Goal: Transaction & Acquisition: Obtain resource

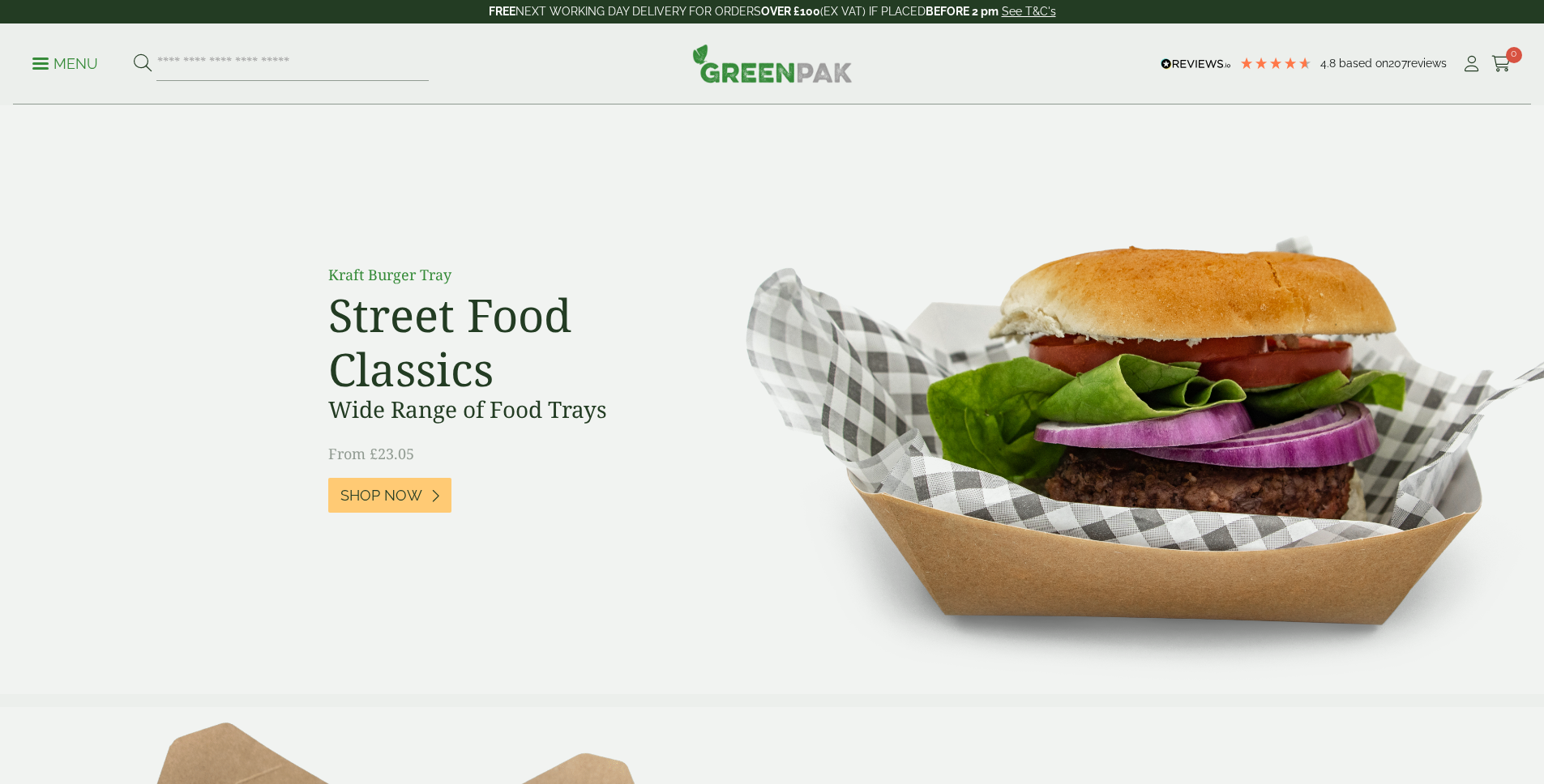
click at [82, 65] on p "Menu" at bounding box center [65, 64] width 65 height 19
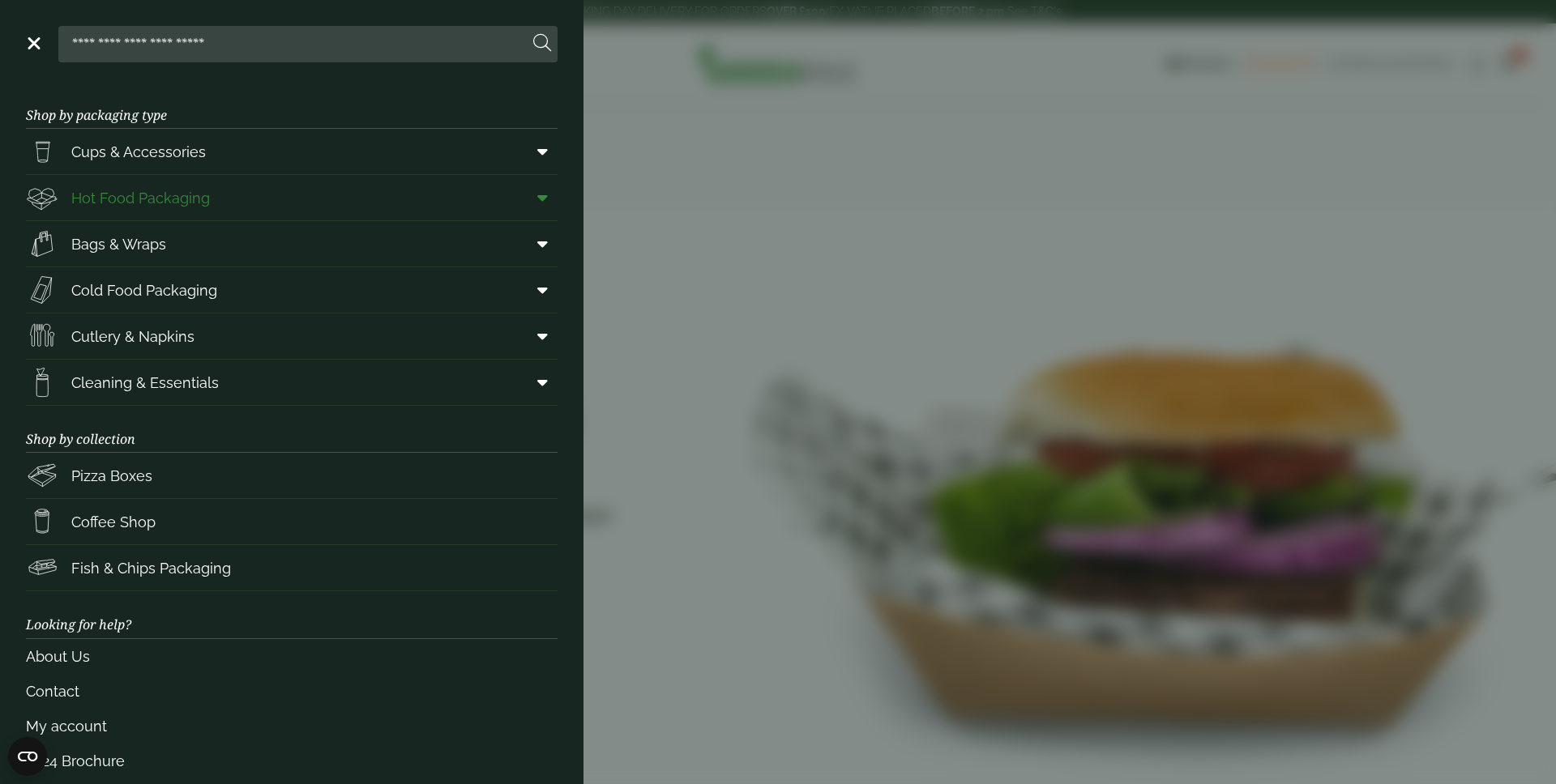
click at [157, 194] on span "Hot Food Packaging" at bounding box center [140, 198] width 138 height 22
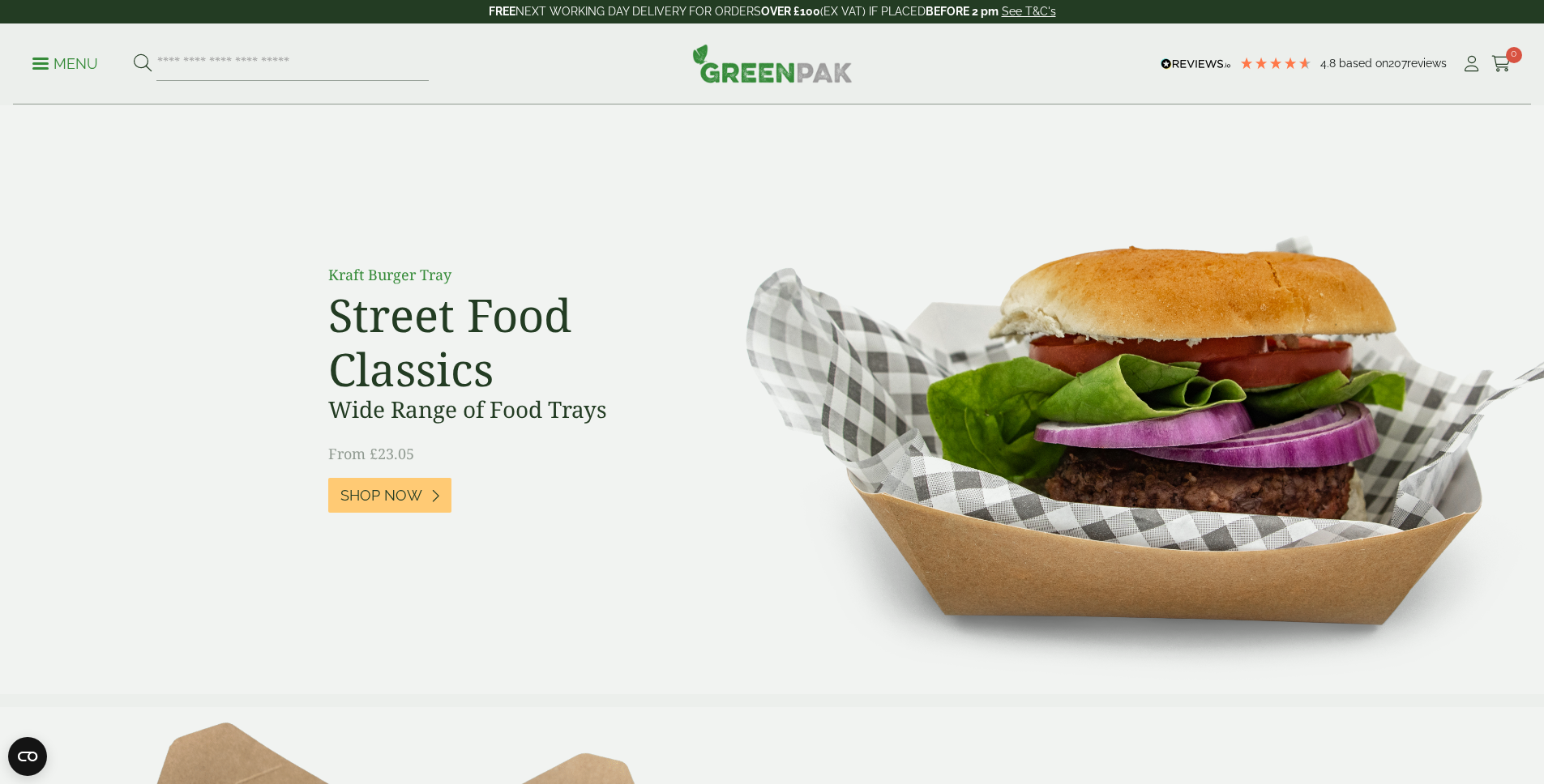
click at [98, 58] on p "Menu" at bounding box center [65, 64] width 65 height 19
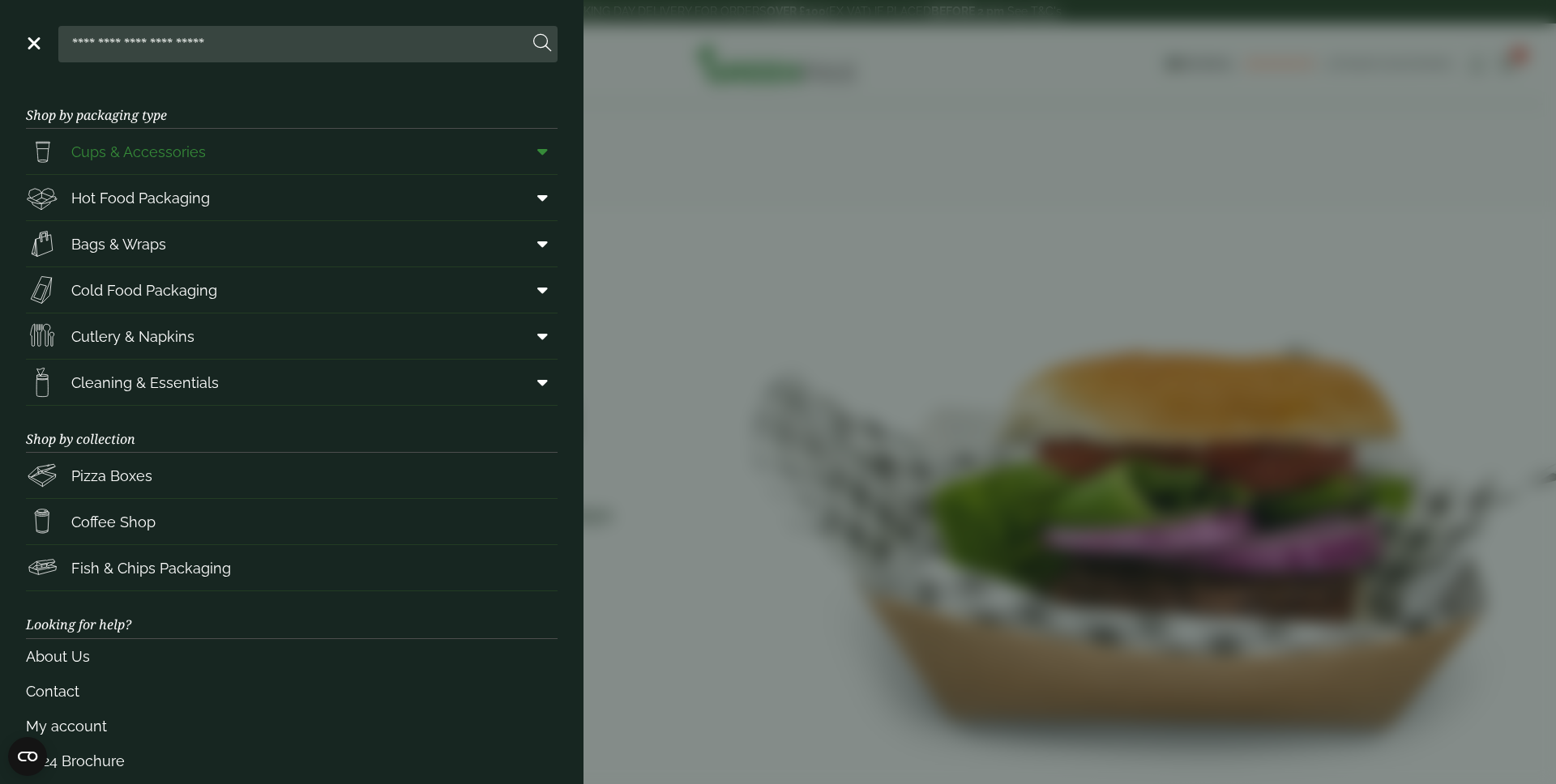
click at [159, 162] on span "Cups & Accessories" at bounding box center [116, 151] width 180 height 33
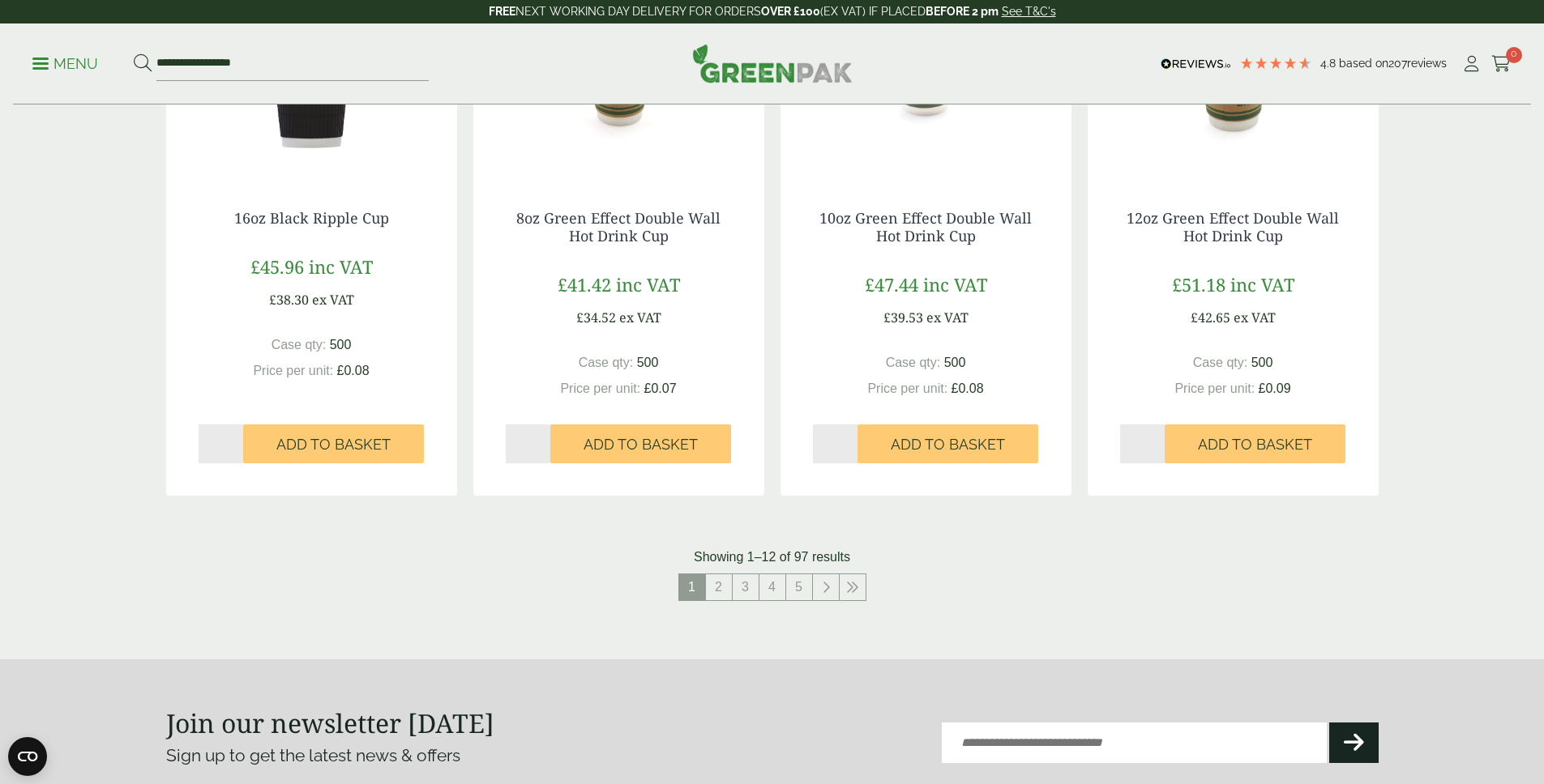
scroll to position [1657, 0]
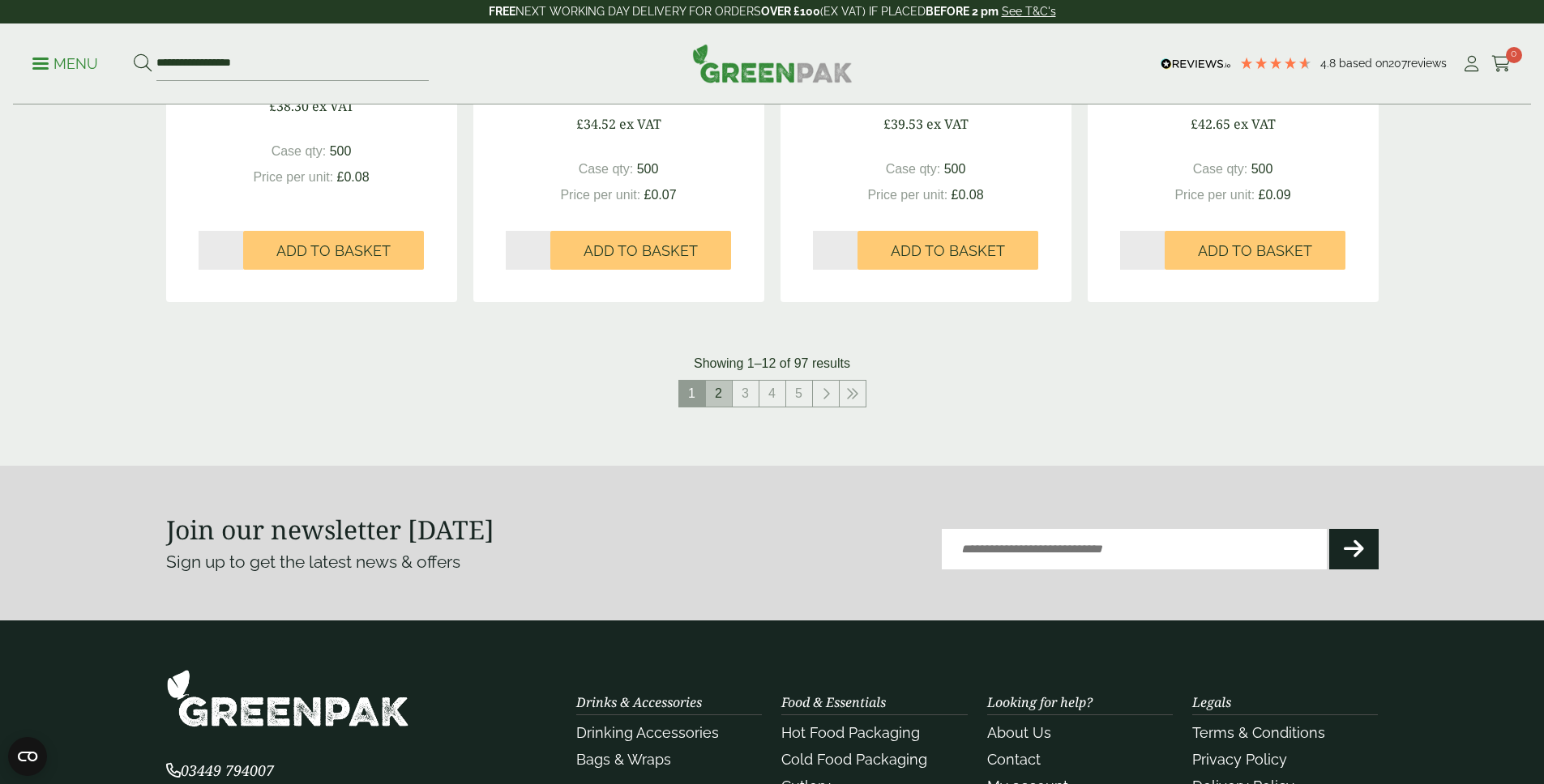
click at [722, 398] on link "2" at bounding box center [718, 393] width 26 height 26
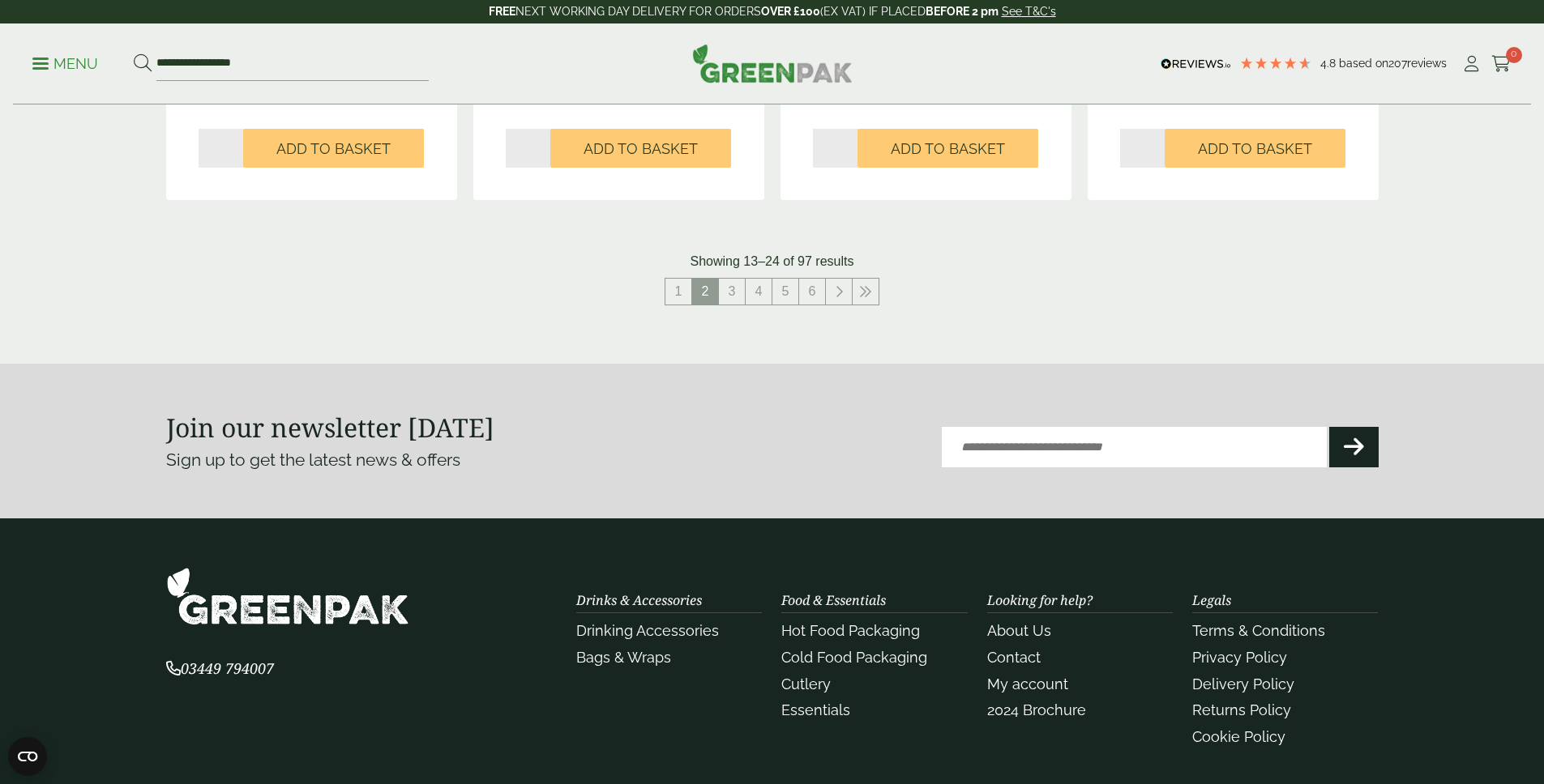
scroll to position [1928, 0]
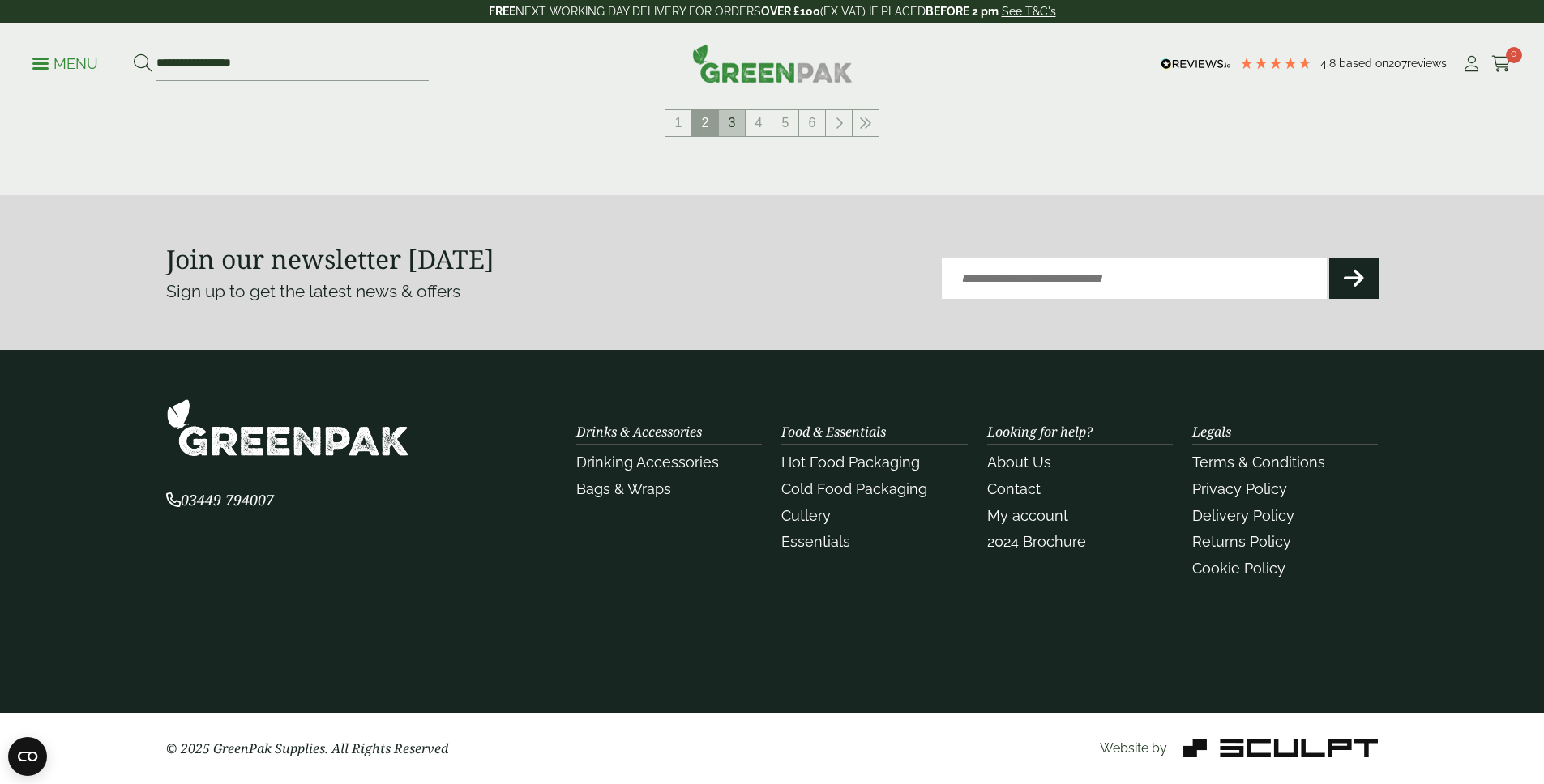
click at [733, 130] on link "3" at bounding box center [731, 123] width 26 height 26
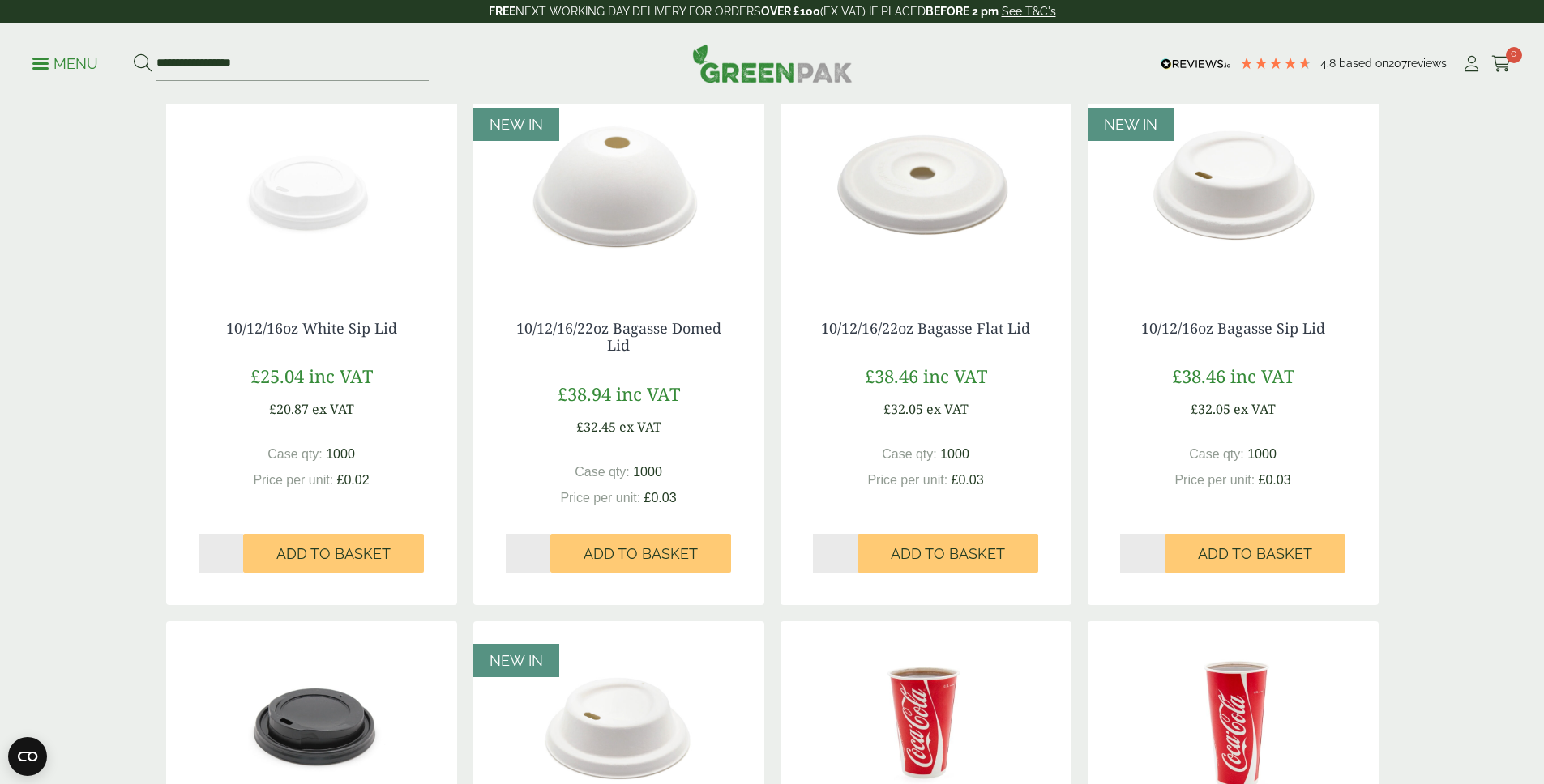
scroll to position [169, 0]
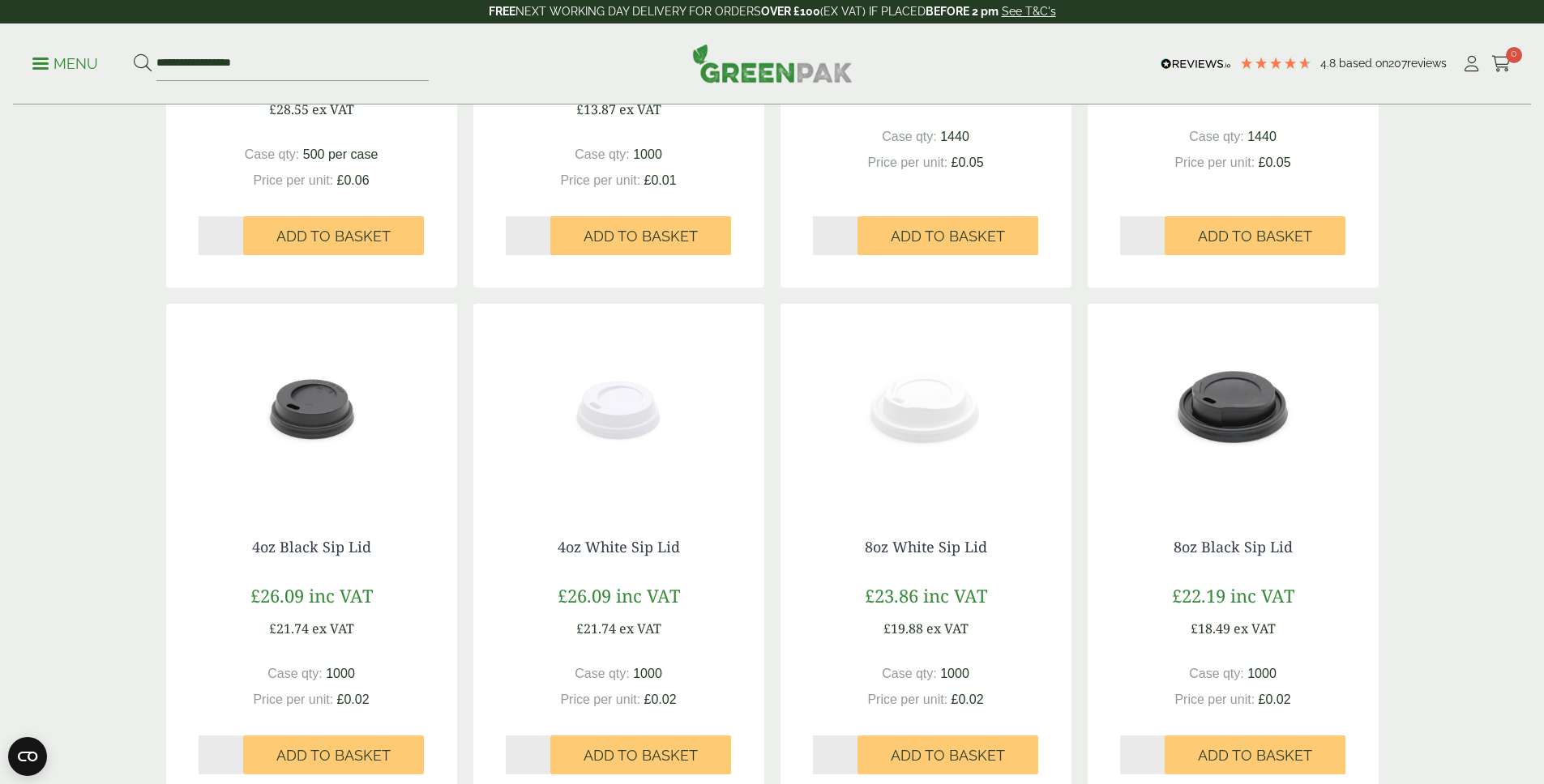
scroll to position [1407, 0]
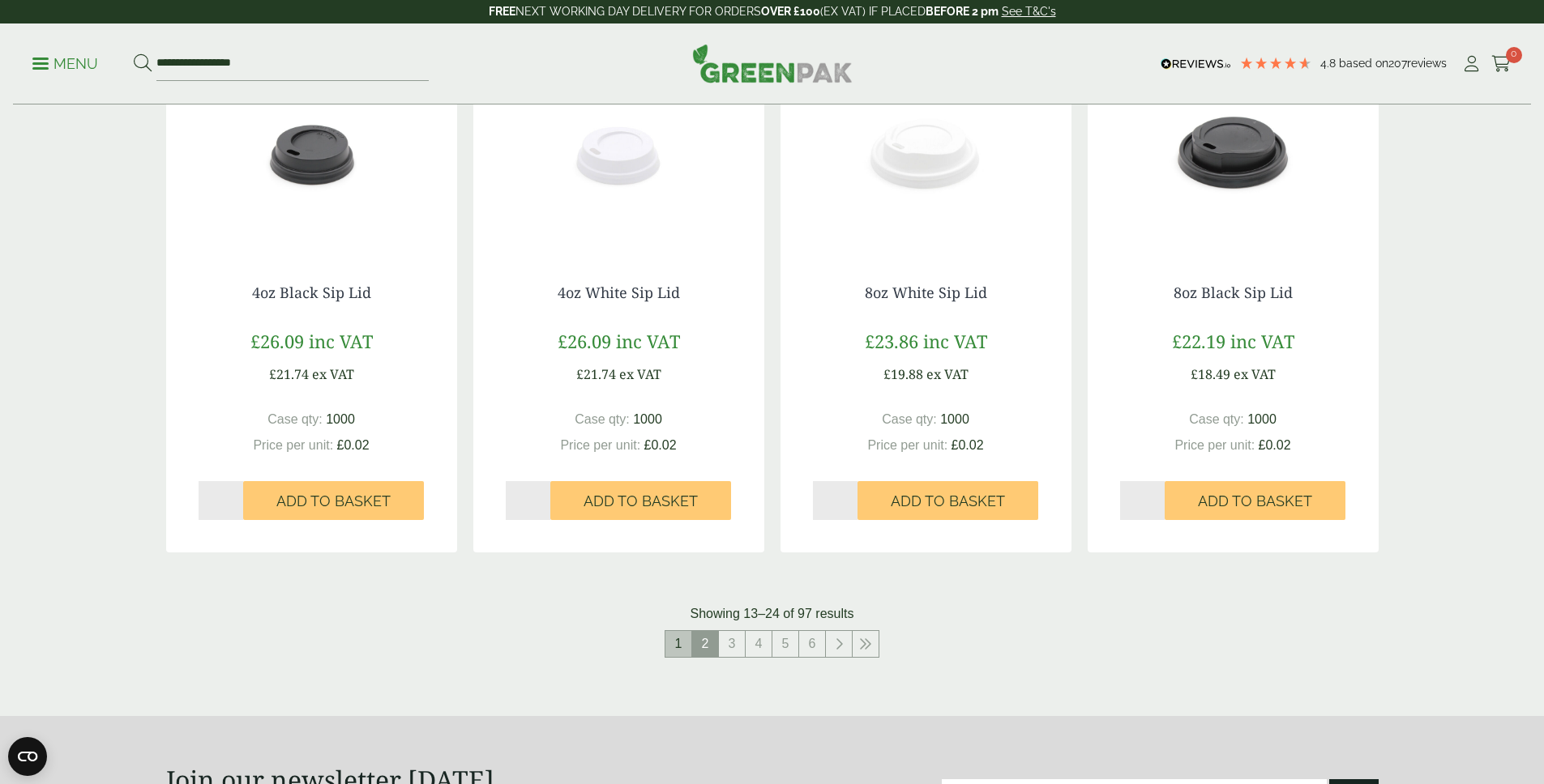
click at [678, 644] on link "1" at bounding box center [678, 644] width 26 height 26
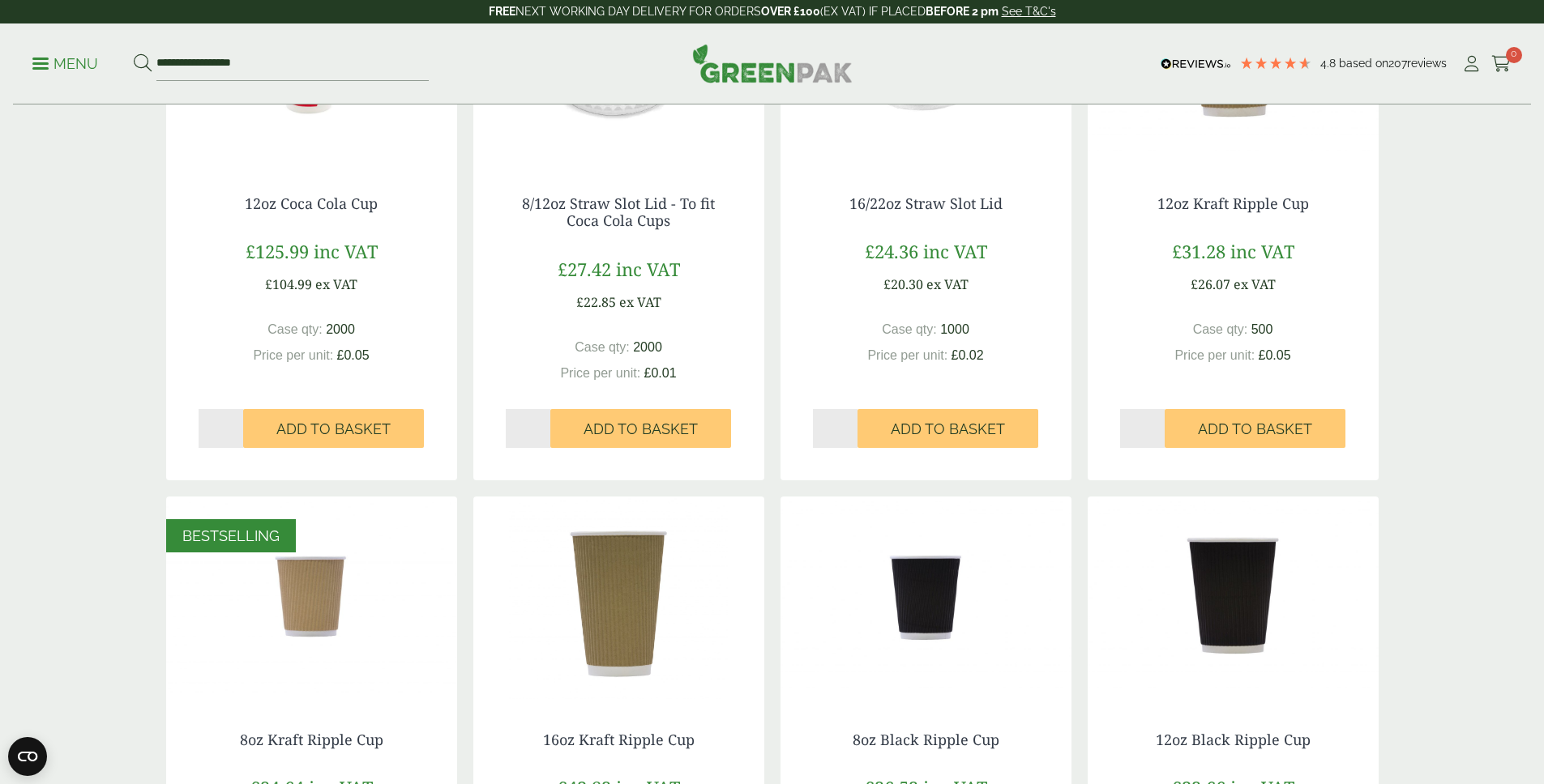
scroll to position [332, 0]
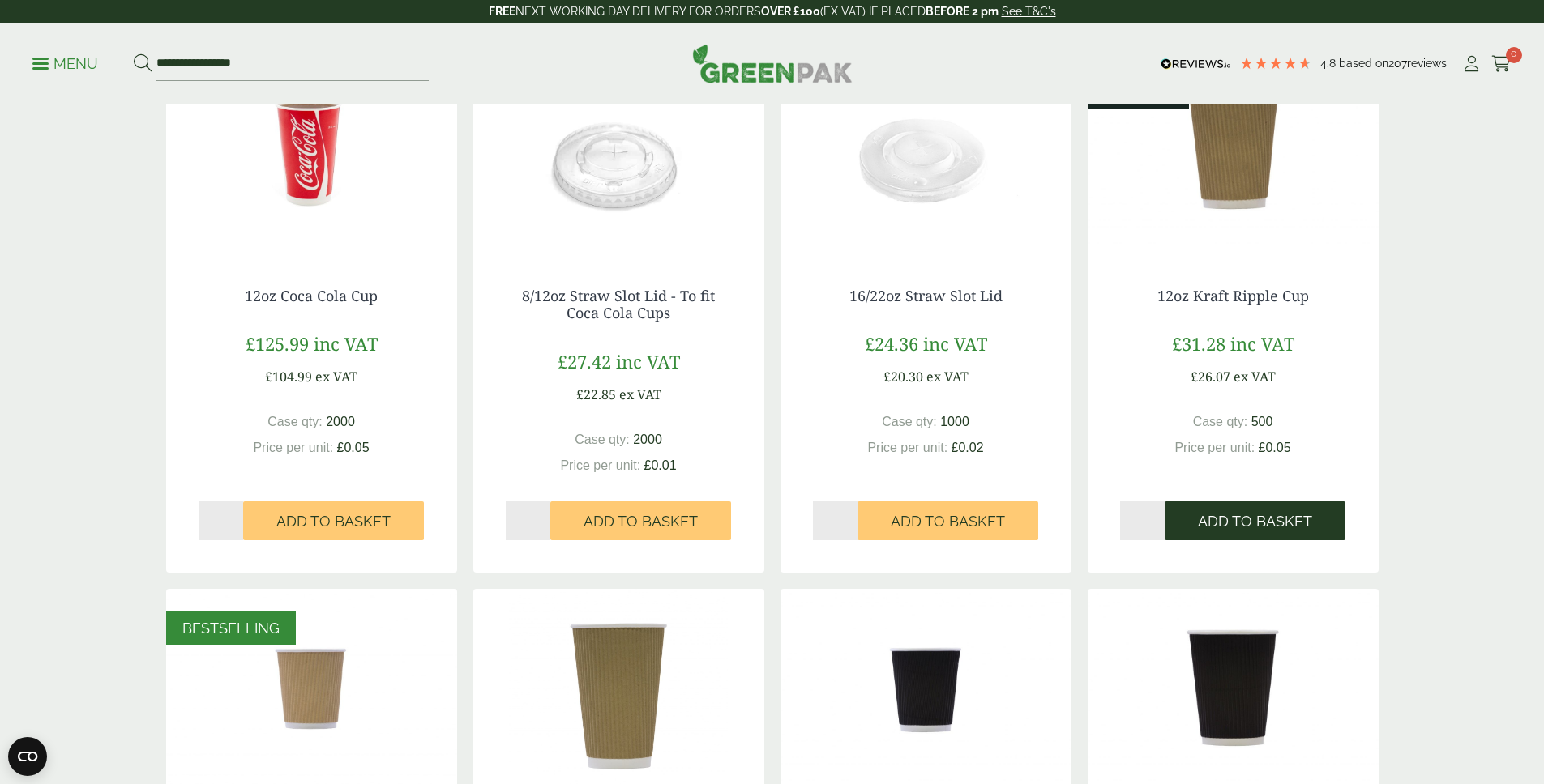
click at [1274, 522] on span "Add to Basket" at bounding box center [1255, 521] width 115 height 18
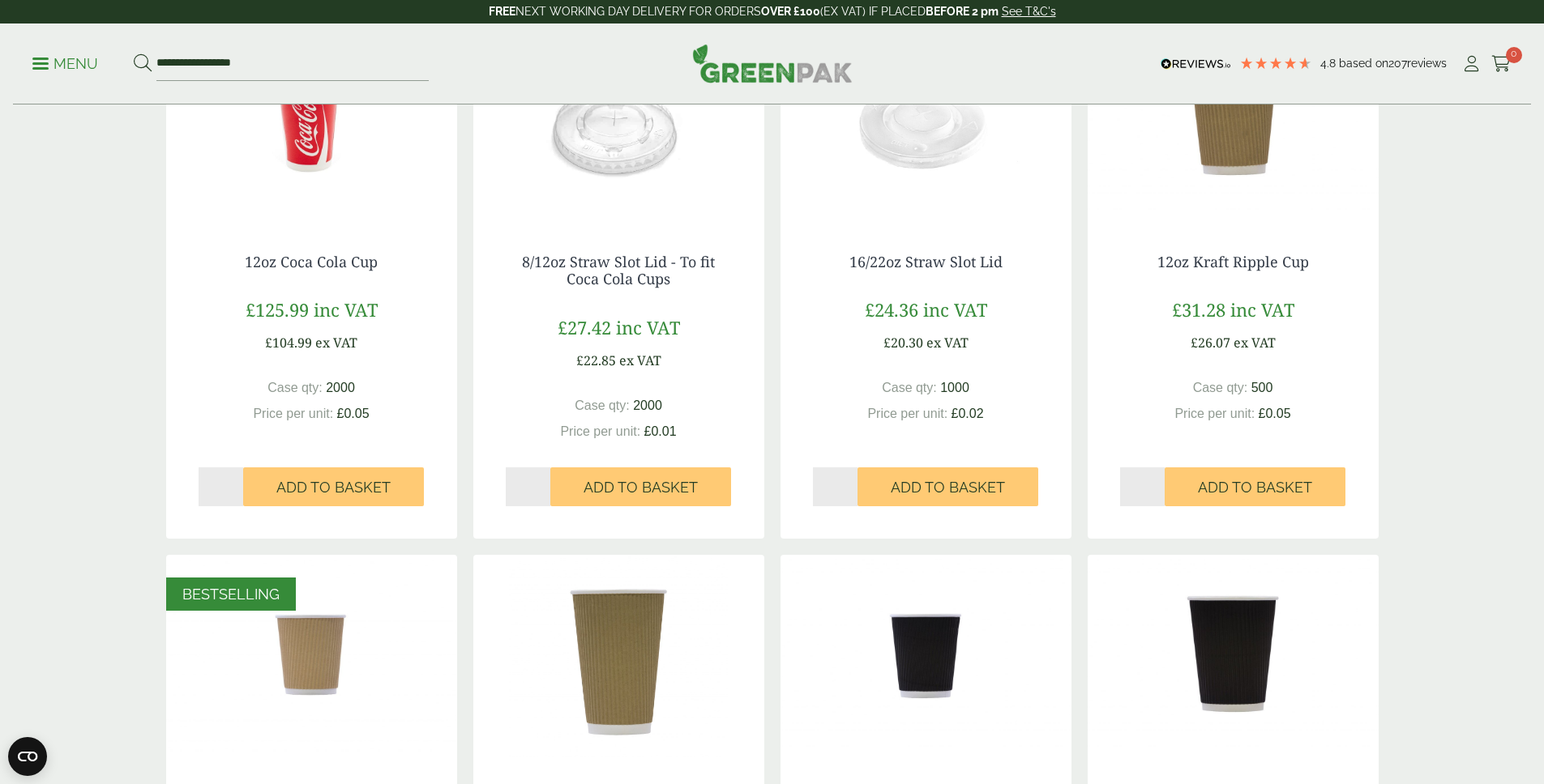
scroll to position [572, 0]
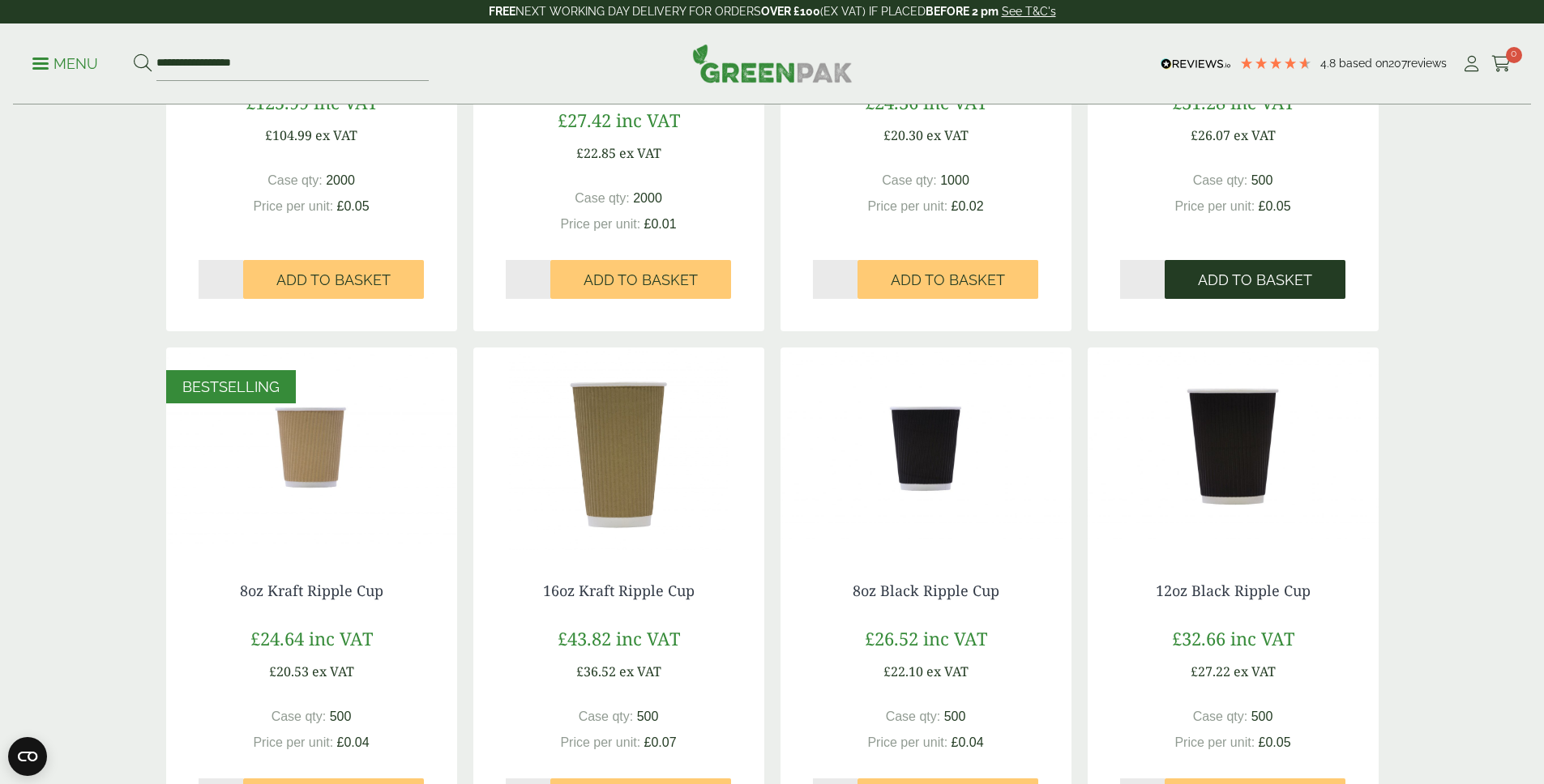
click at [1255, 284] on span "Add to Basket" at bounding box center [1255, 280] width 115 height 18
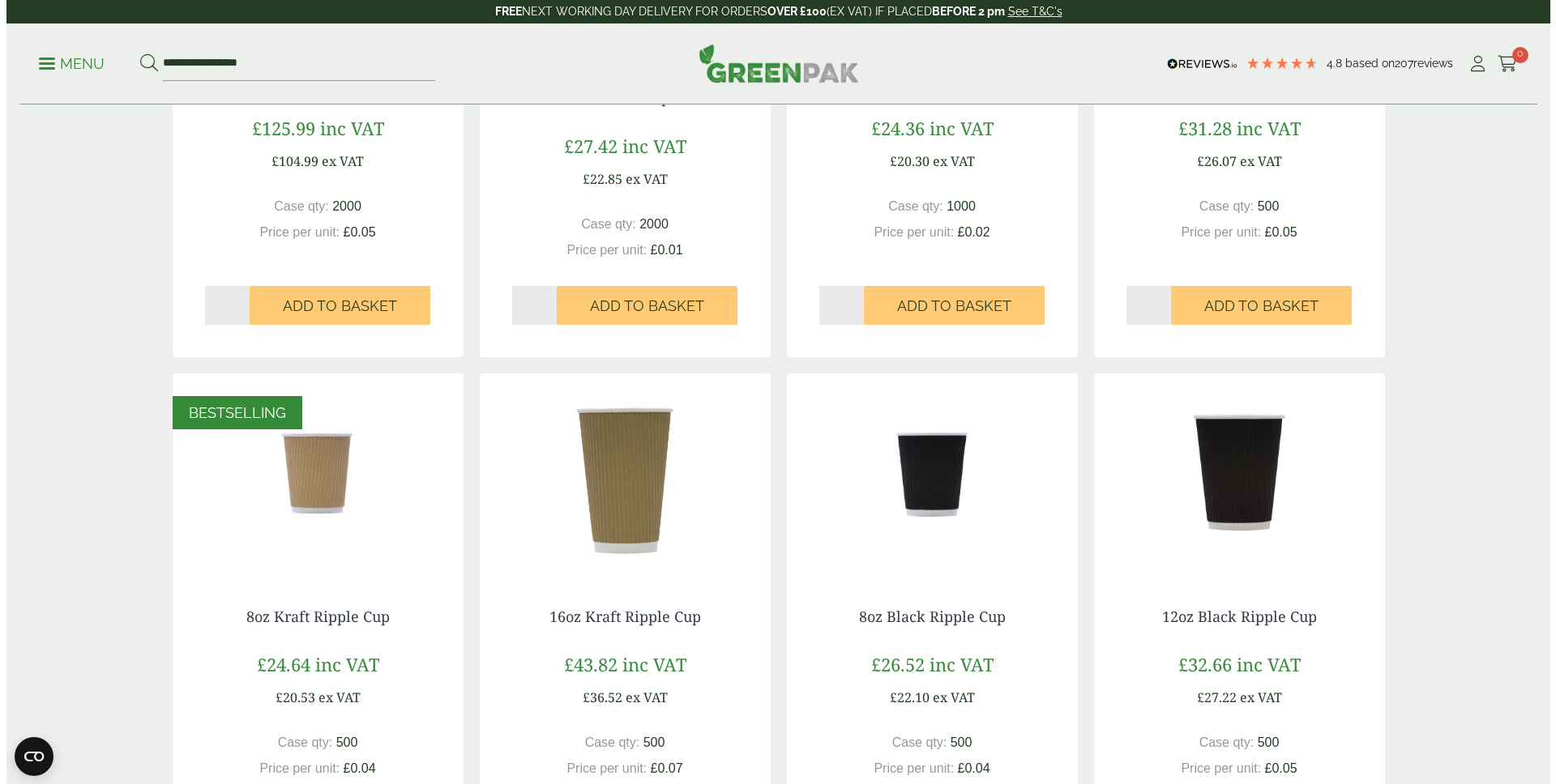
scroll to position [301, 0]
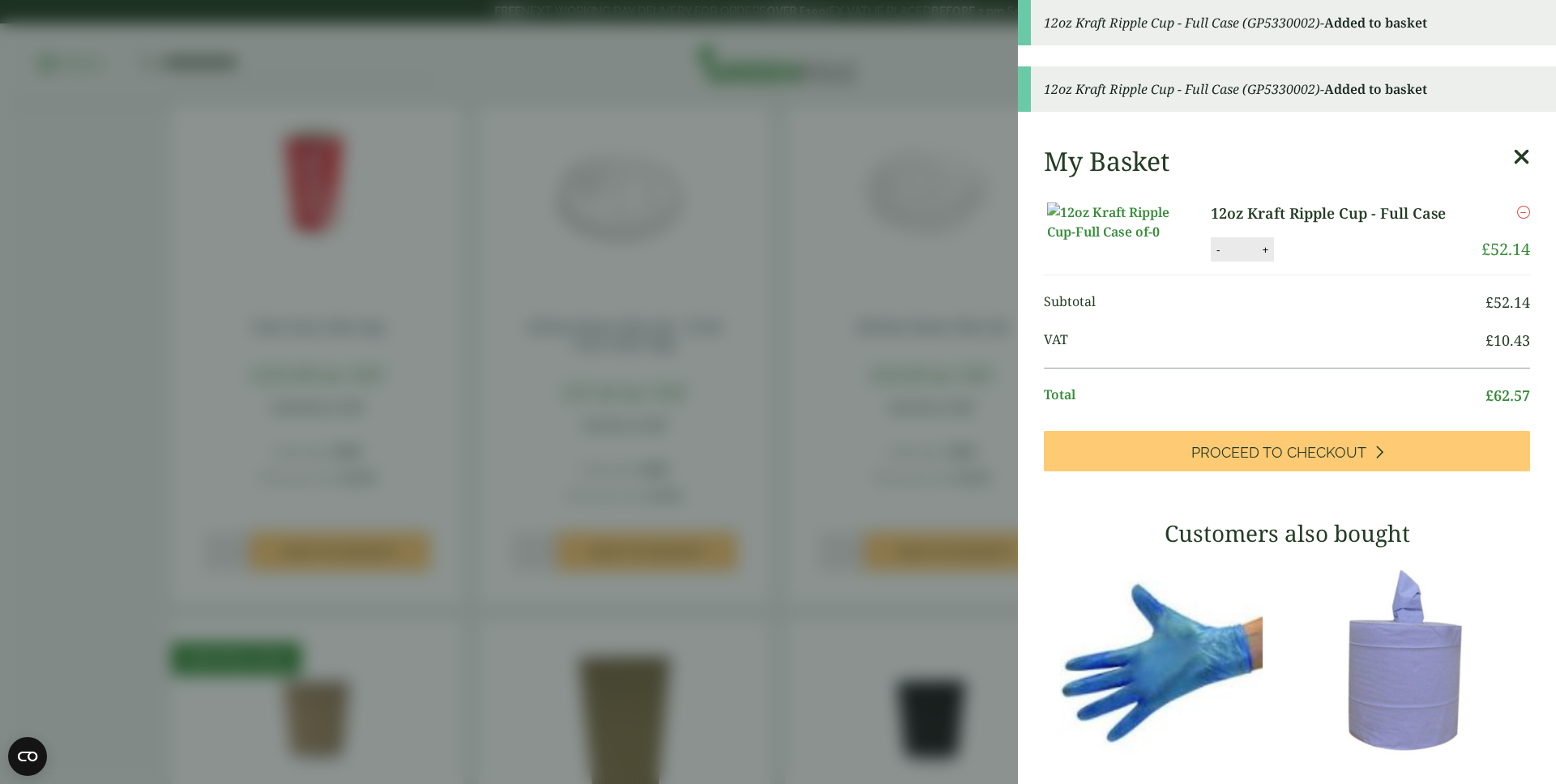
click at [1224, 266] on input "*" at bounding box center [1240, 250] width 33 height 34
click at [1201, 262] on link at bounding box center [1126, 232] width 167 height 59
click at [1211, 257] on button "-" at bounding box center [1217, 250] width 13 height 14
type input "*"
click at [1300, 263] on button "Update" at bounding box center [1318, 250] width 81 height 25
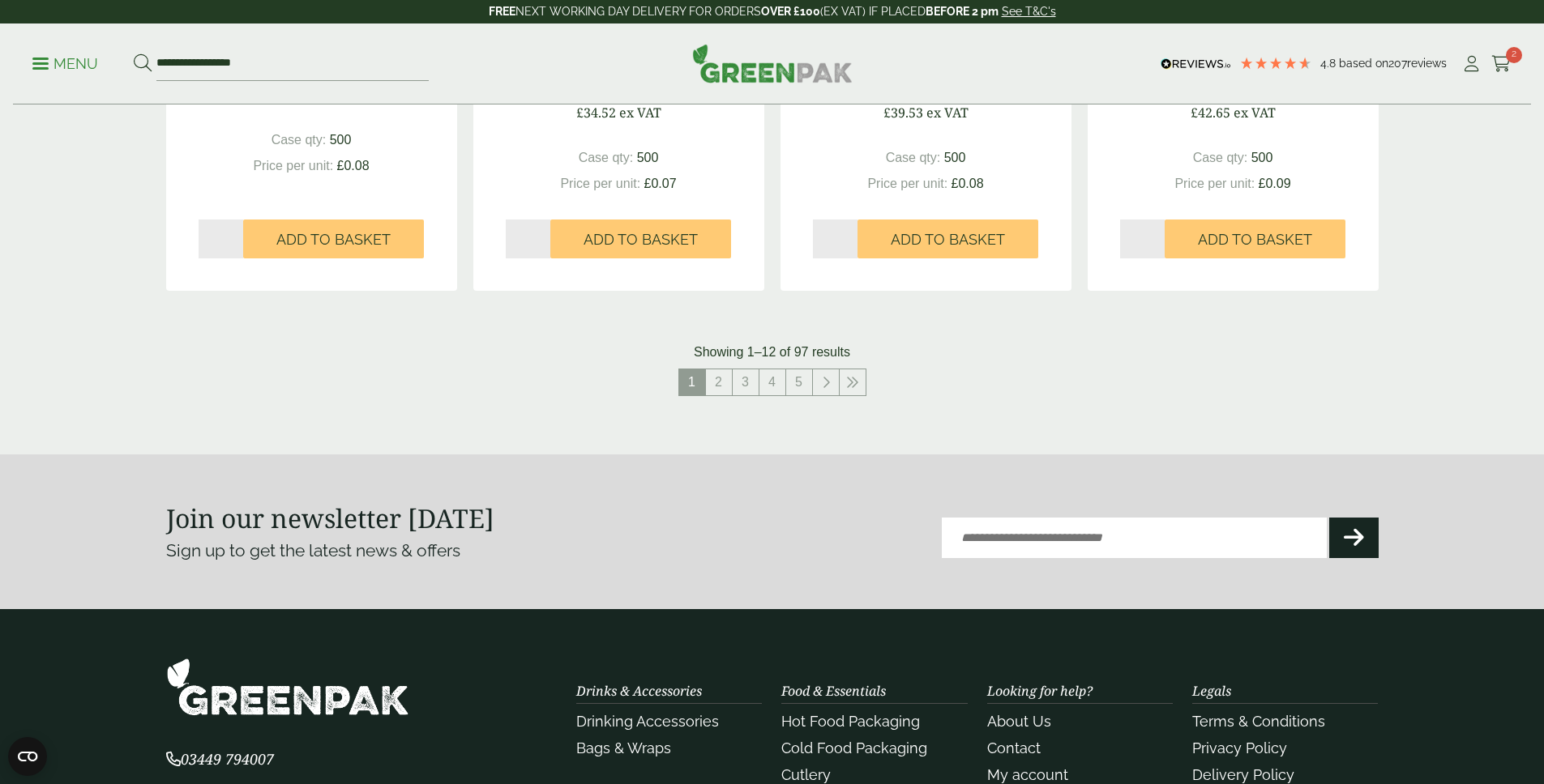
scroll to position [1928, 0]
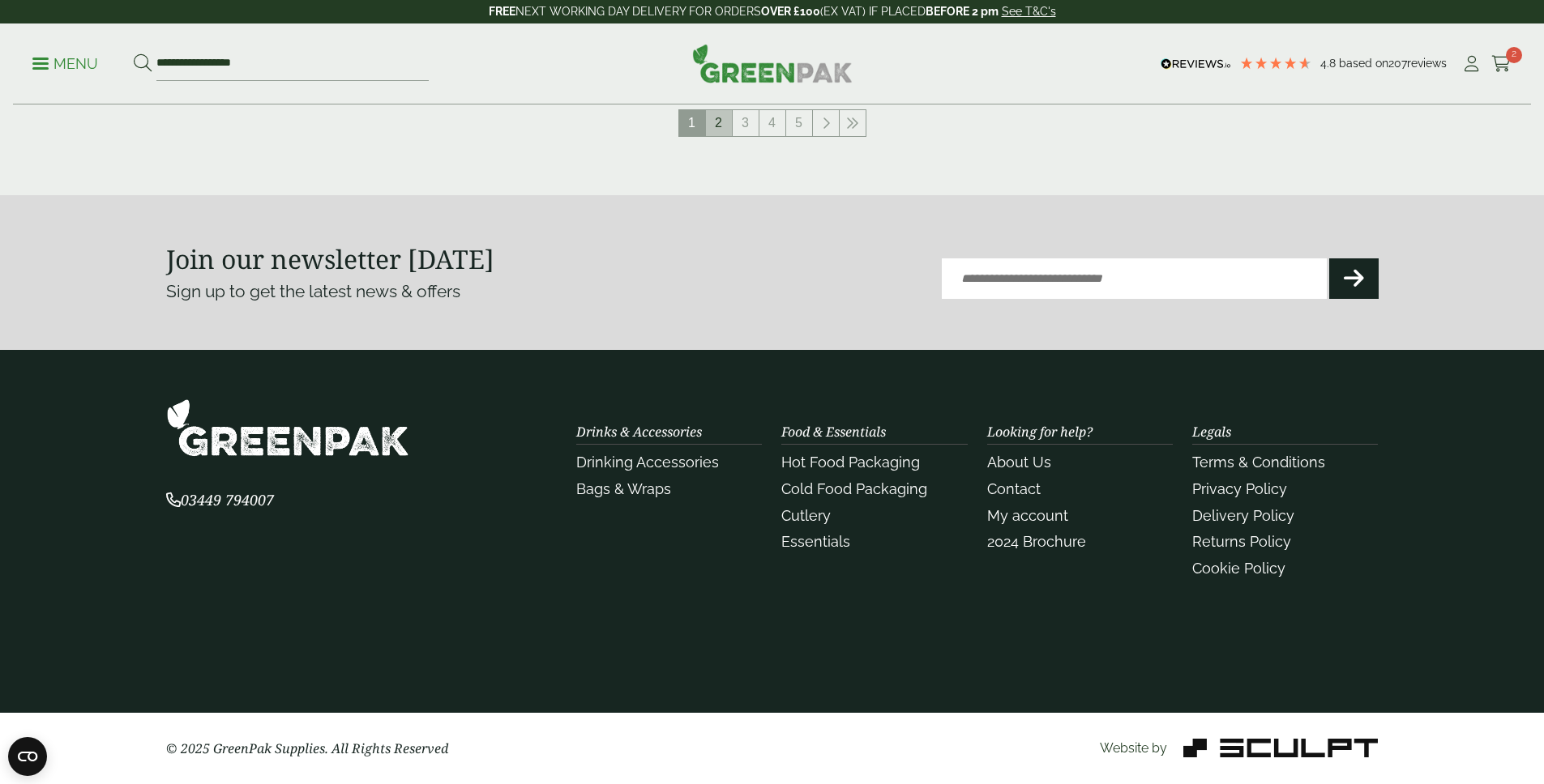
click at [730, 118] on link "2" at bounding box center [718, 123] width 26 height 26
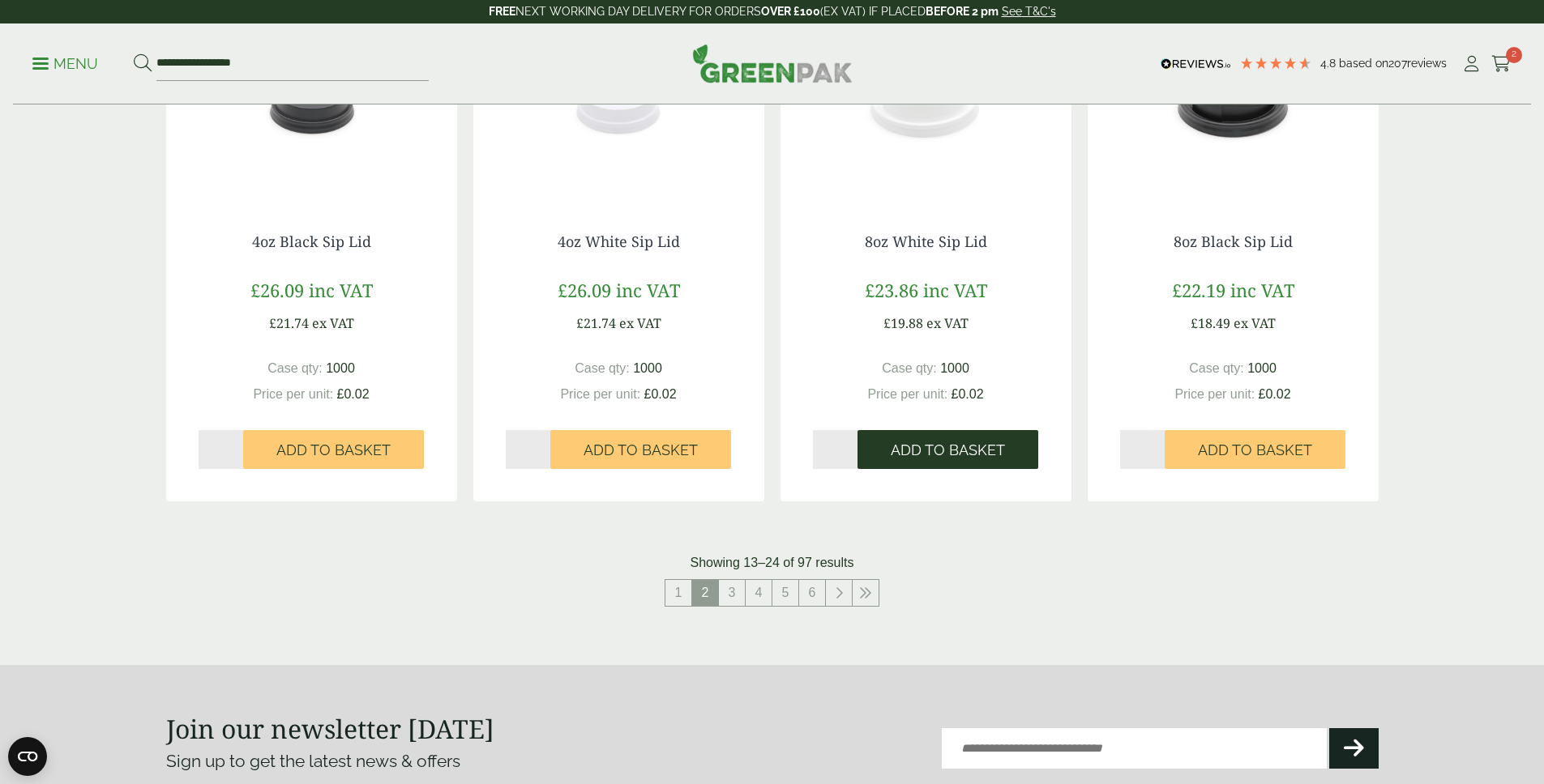
scroll to position [1347, 0]
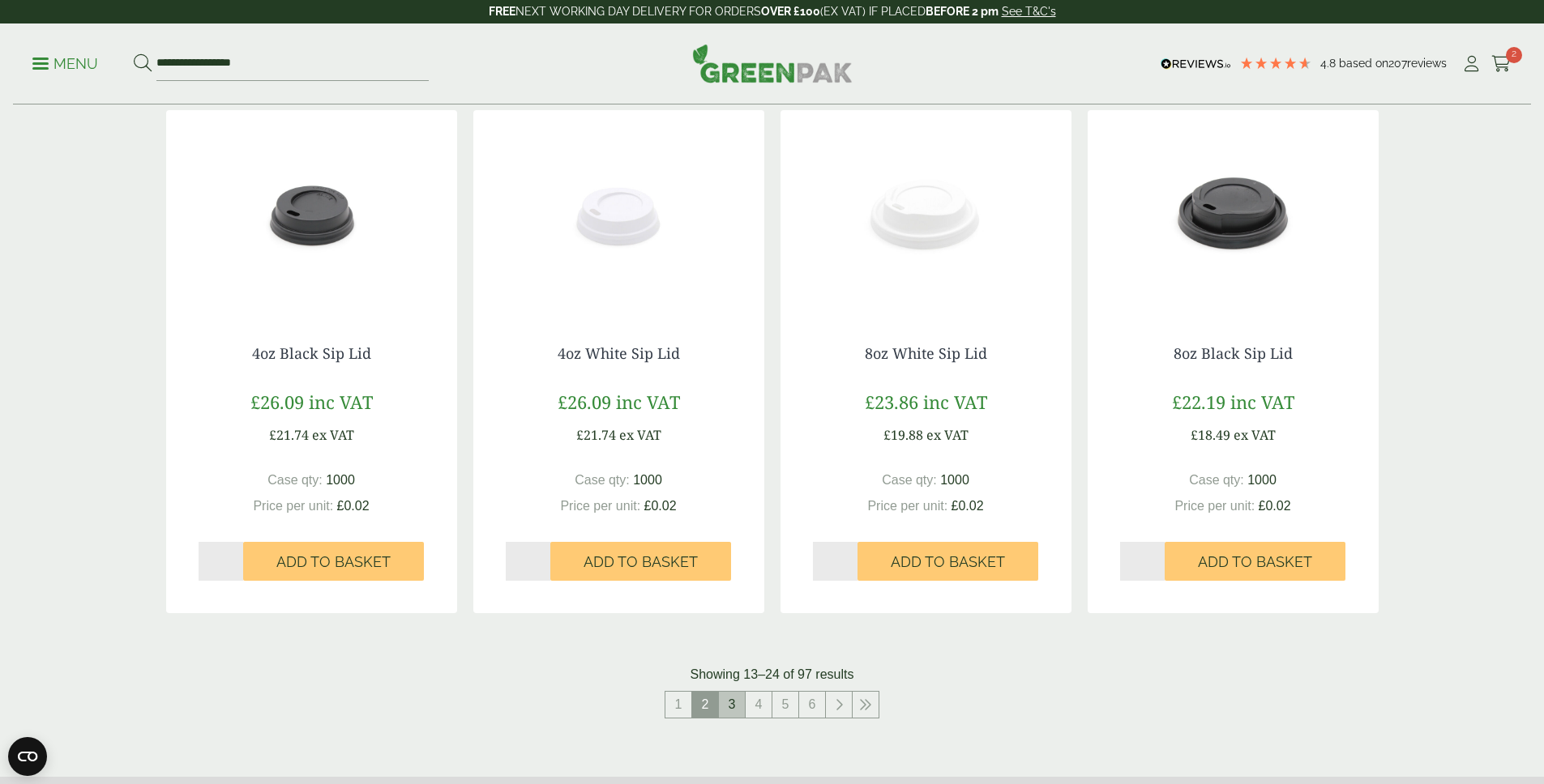
click at [734, 711] on link "3" at bounding box center [731, 704] width 26 height 26
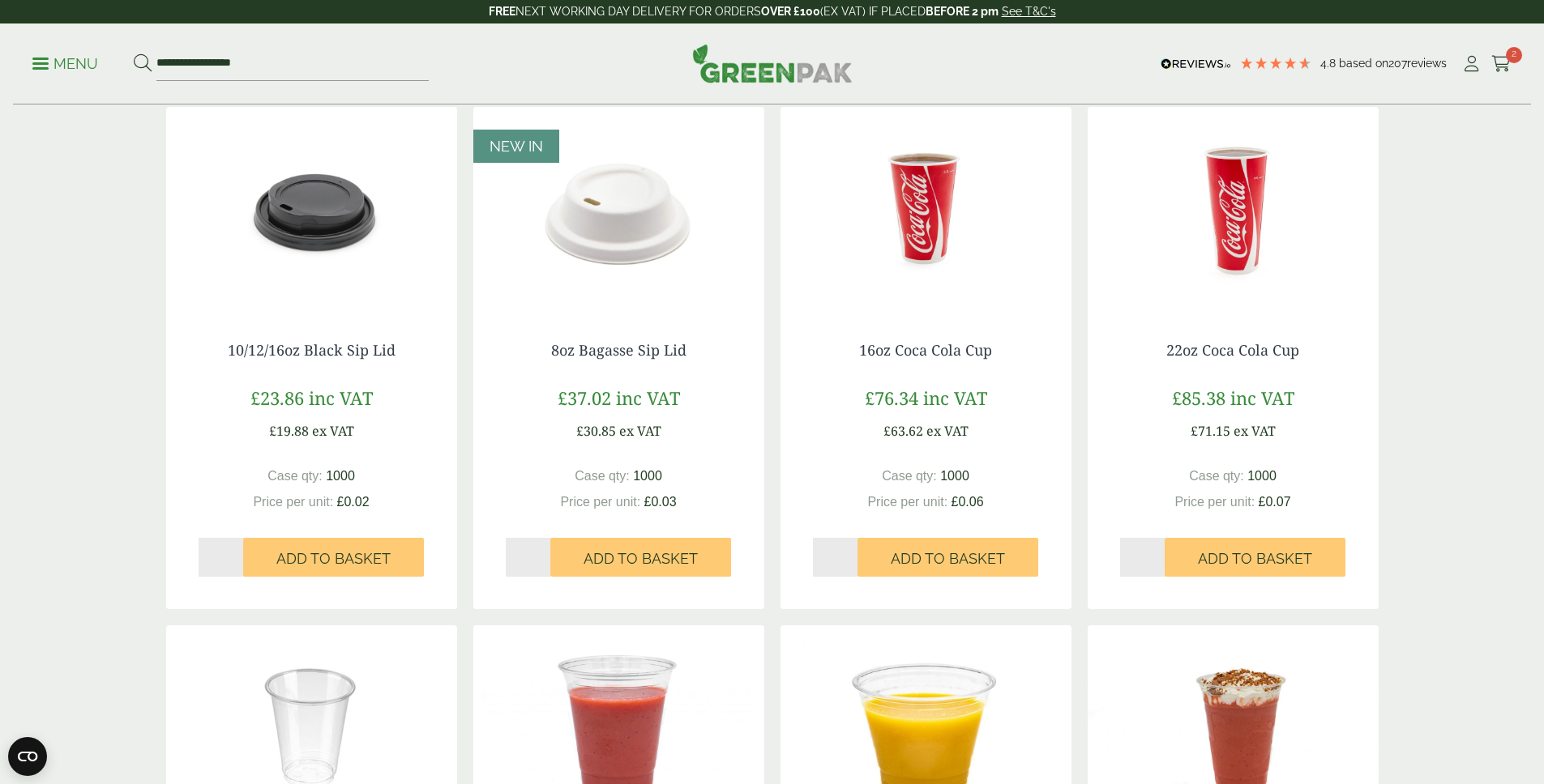
scroll to position [729, 0]
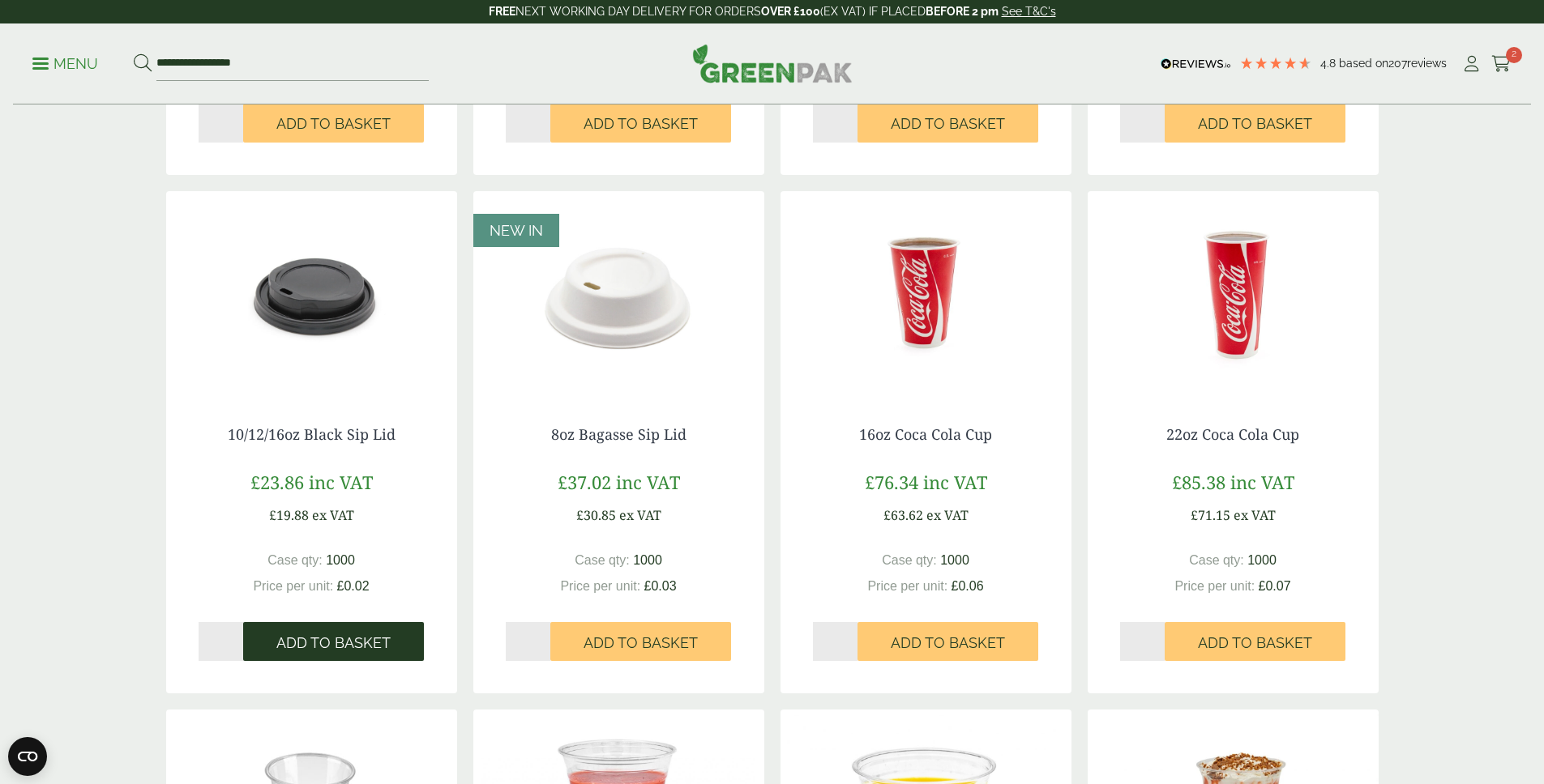
click at [353, 646] on span "Add to Basket" at bounding box center [334, 643] width 115 height 18
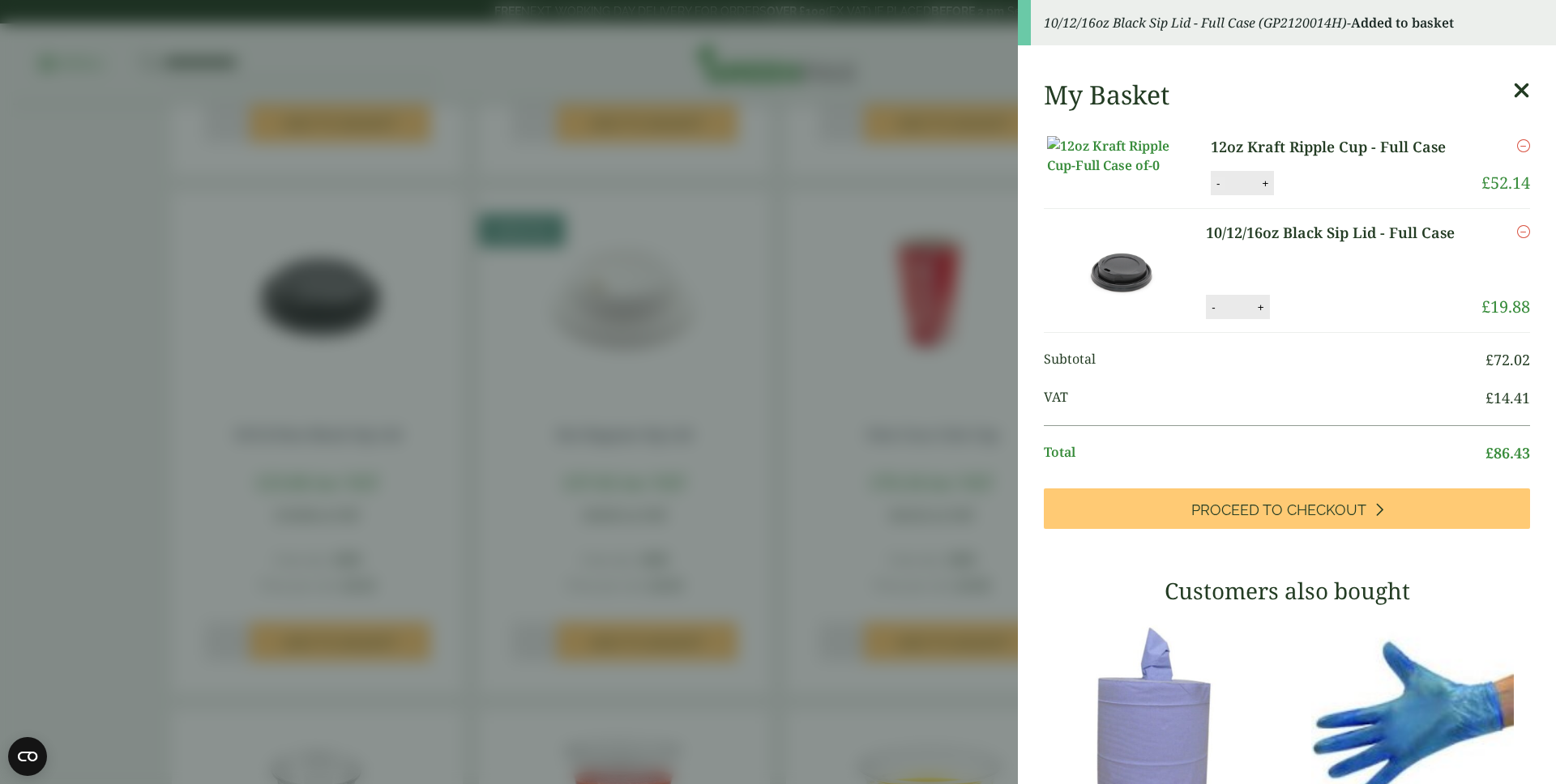
click at [1211, 190] on button "-" at bounding box center [1217, 183] width 13 height 14
type input "*"
click at [1316, 196] on button "Update" at bounding box center [1318, 184] width 81 height 25
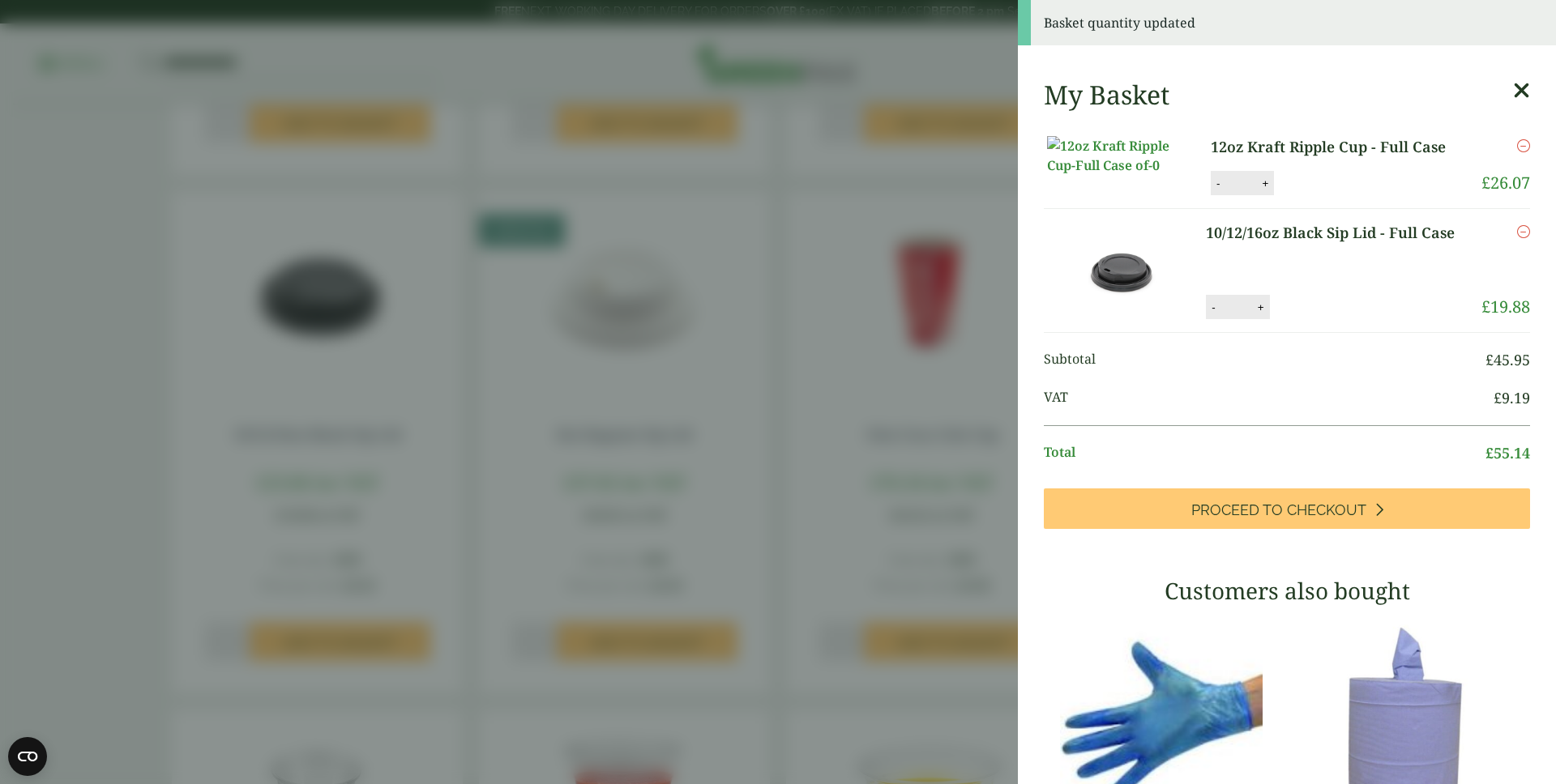
click at [732, 260] on aside "Basket quantity updated My Basket 12oz Kraft Ripple Cup - Full Case 12oz Kraft …" at bounding box center [778, 392] width 1556 height 784
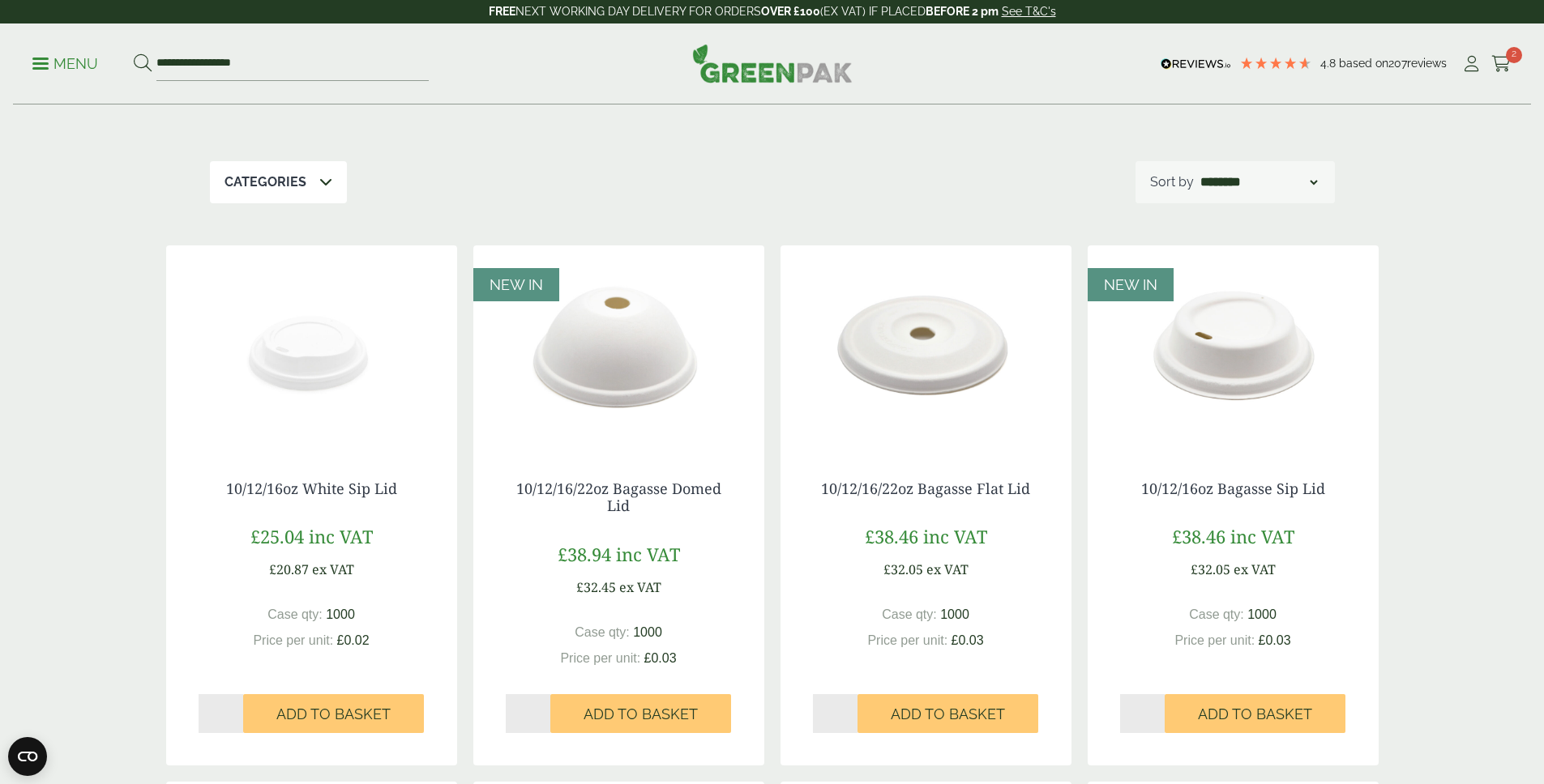
scroll to position [0, 0]
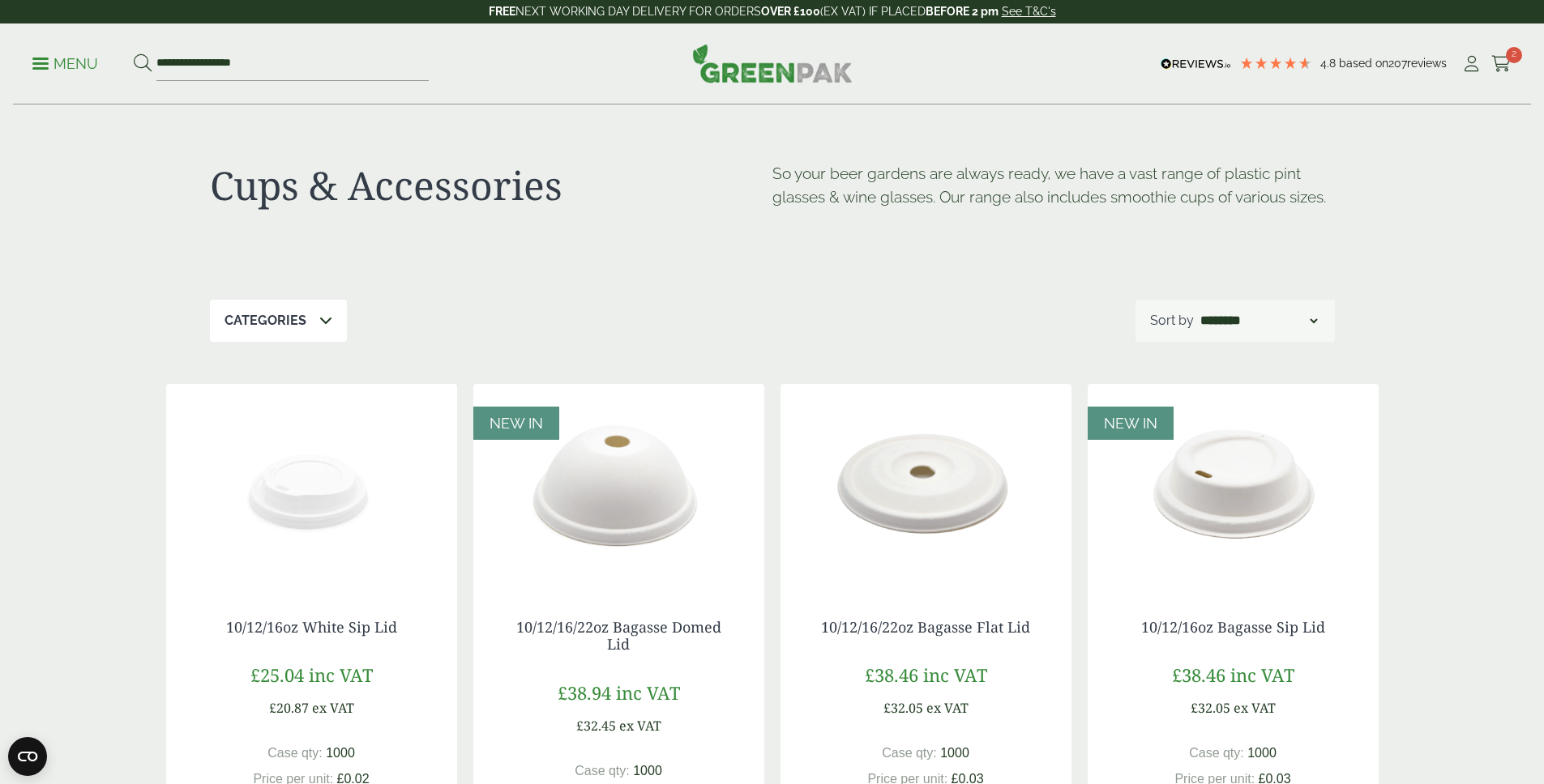
scroll to position [1347, 0]
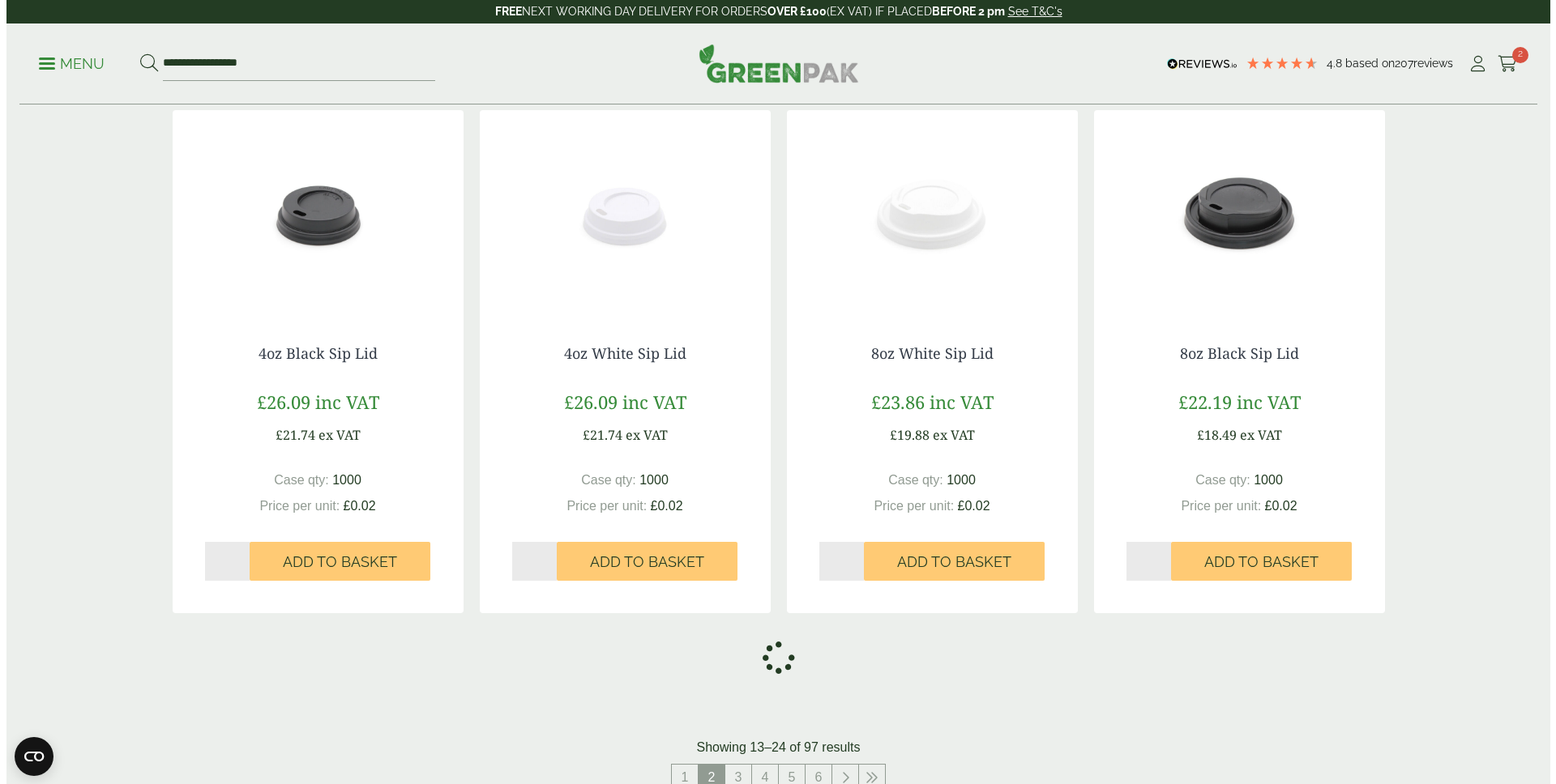
scroll to position [1928, 0]
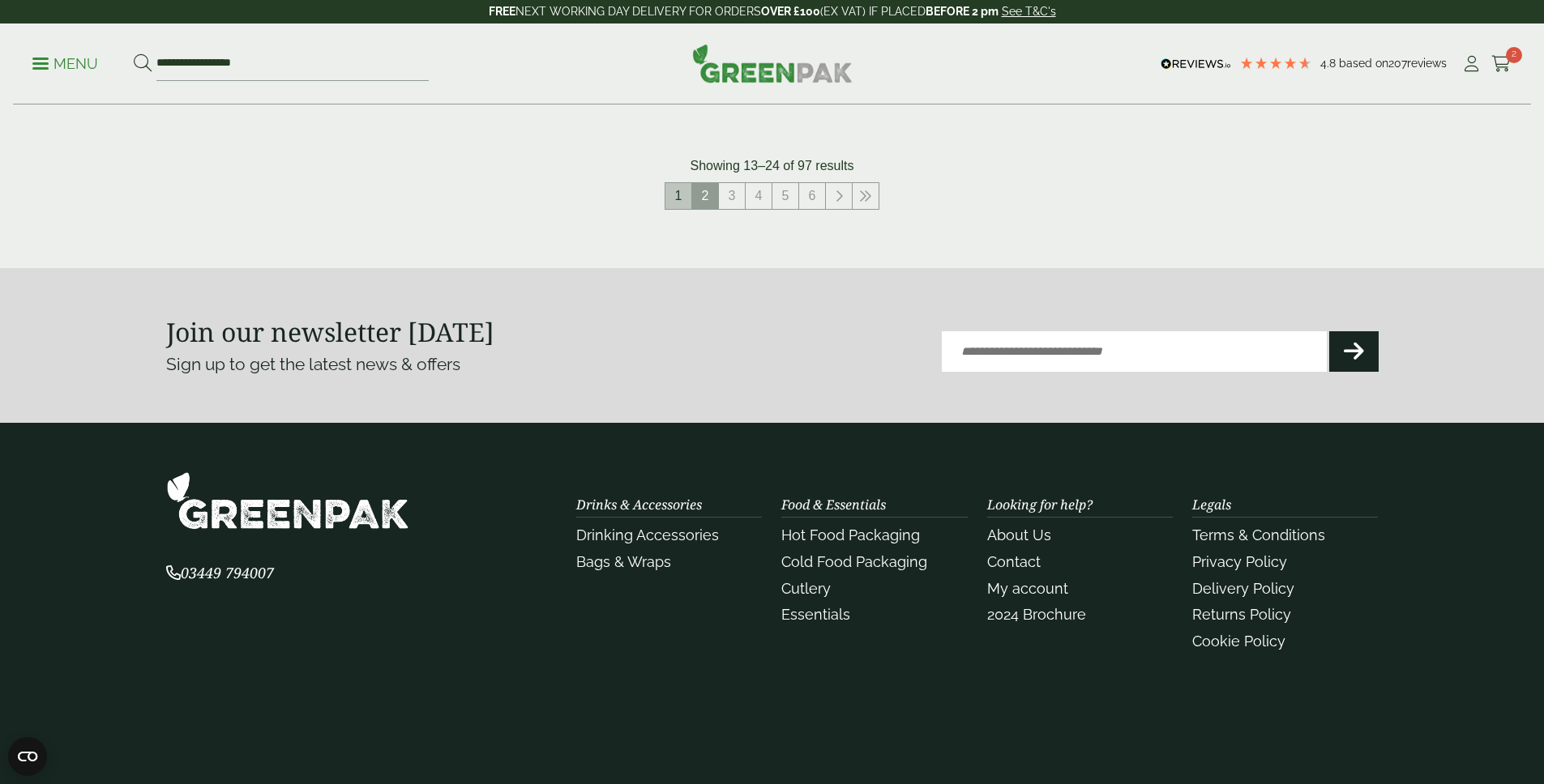
click at [676, 198] on link "1" at bounding box center [678, 196] width 26 height 26
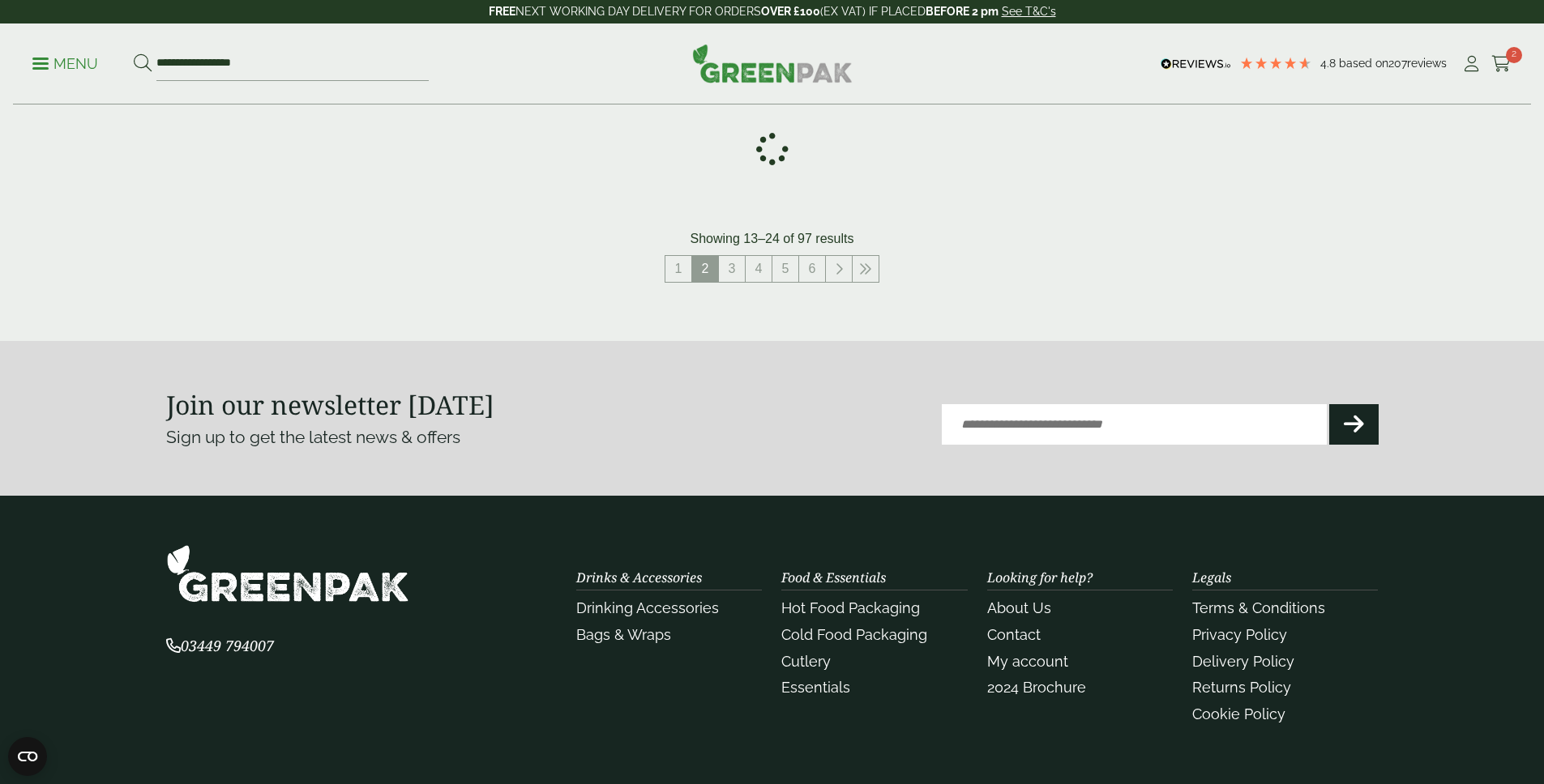
click at [73, 61] on p "Menu" at bounding box center [65, 64] width 65 height 19
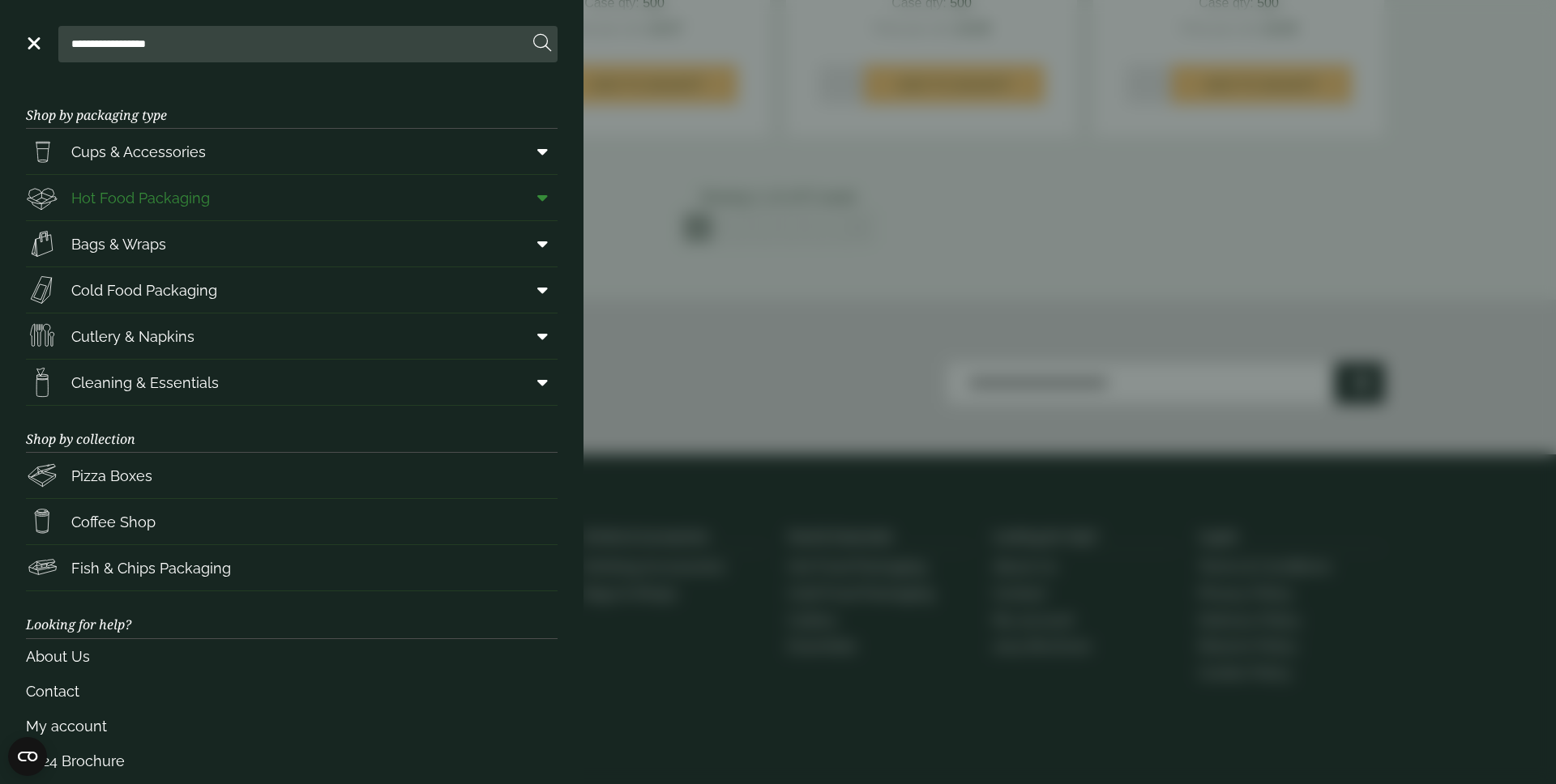
click at [213, 205] on link "Hot Food Packaging" at bounding box center [291, 197] width 532 height 45
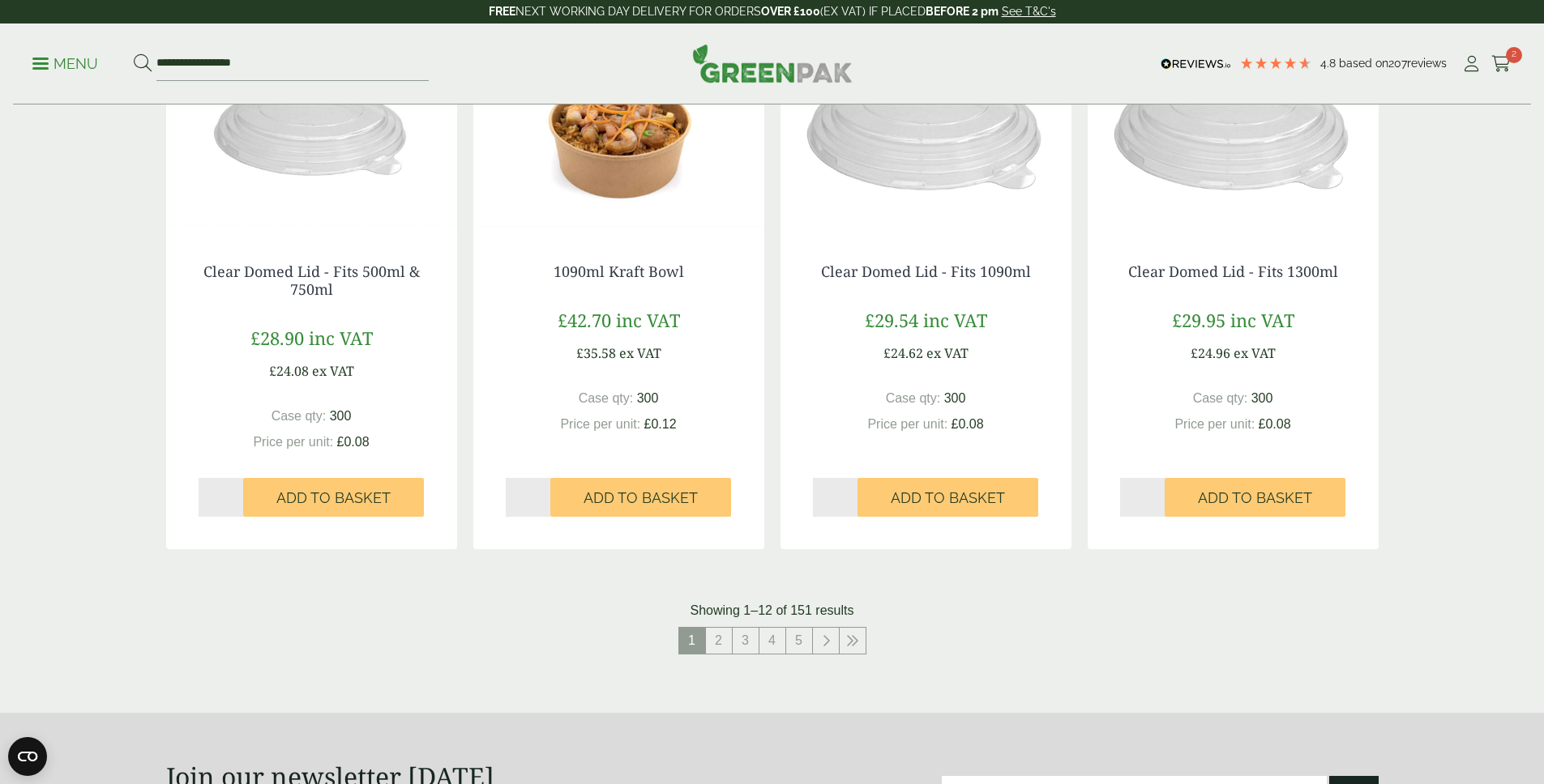
scroll to position [1564, 0]
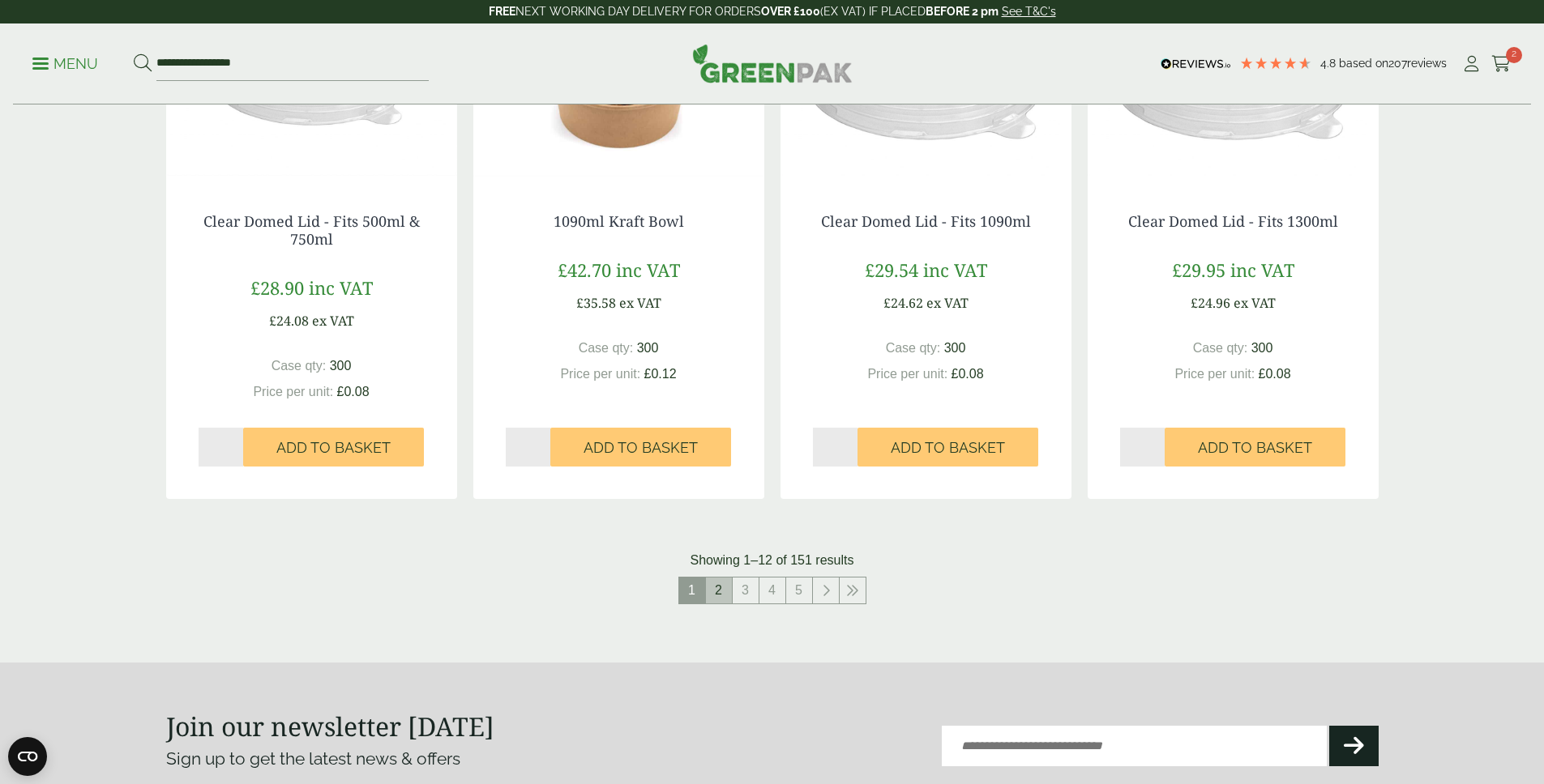
click at [716, 591] on link "2" at bounding box center [718, 590] width 26 height 26
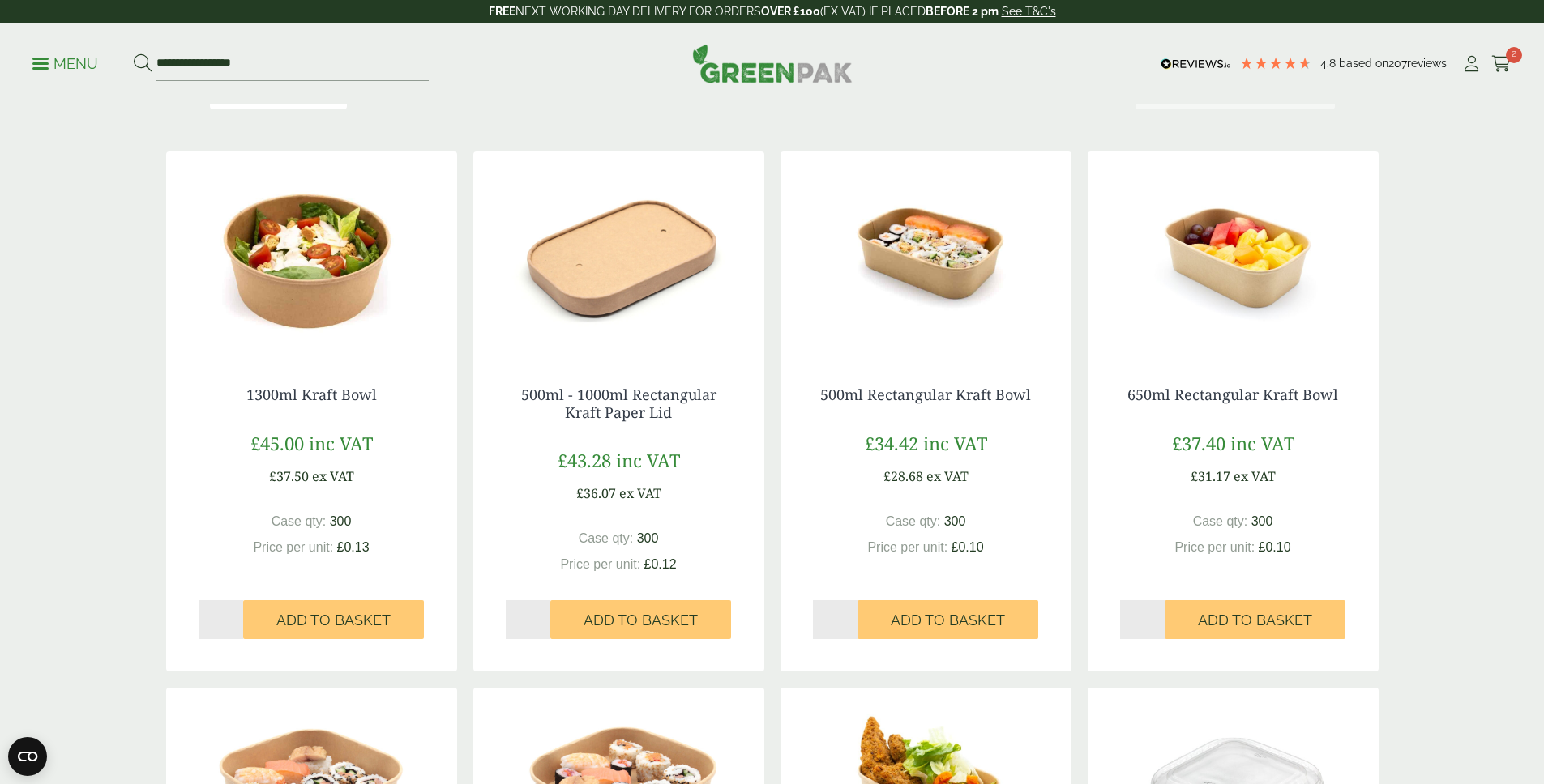
scroll to position [1428, 0]
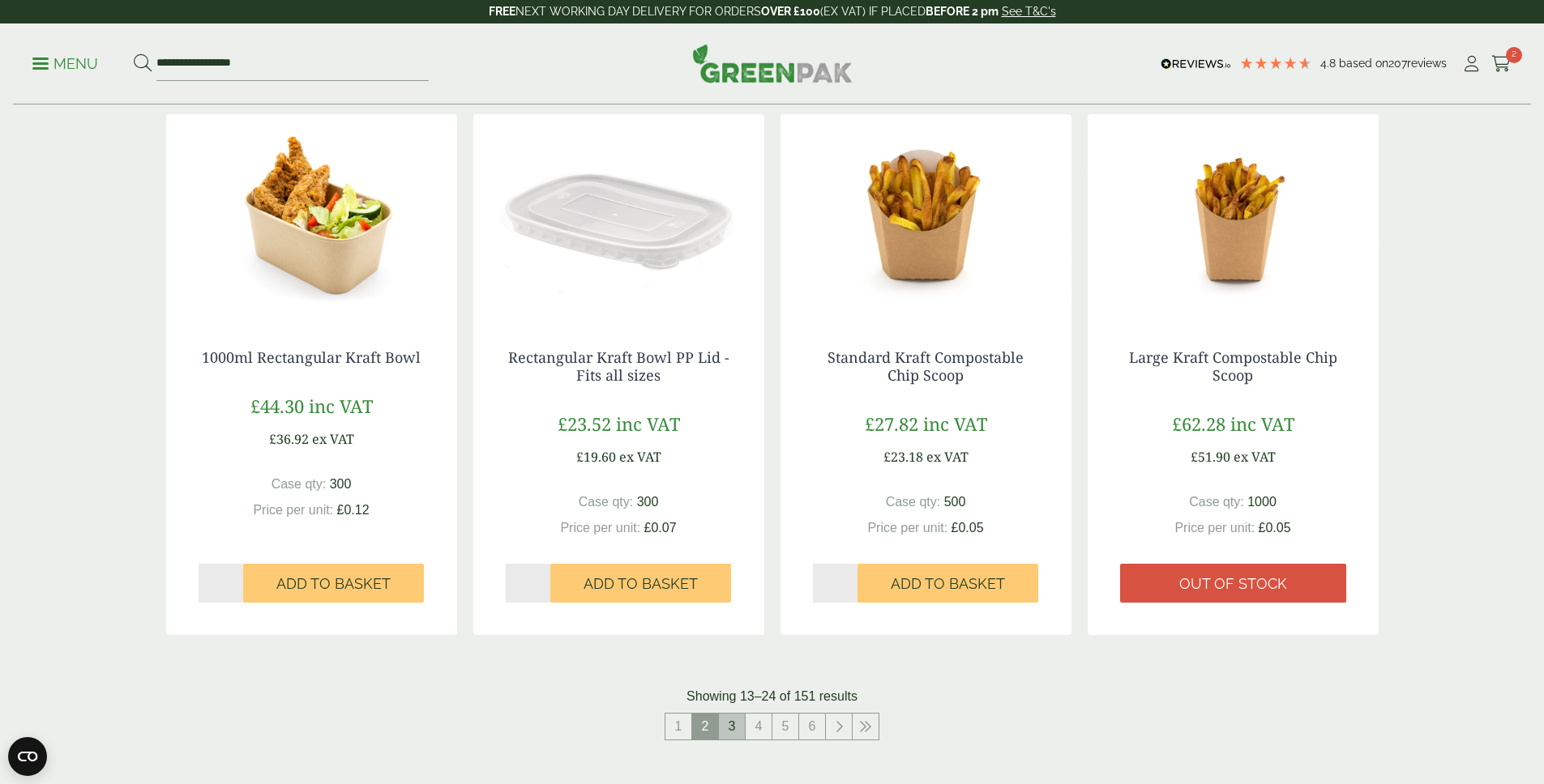
click at [738, 732] on link "3" at bounding box center [731, 726] width 26 height 26
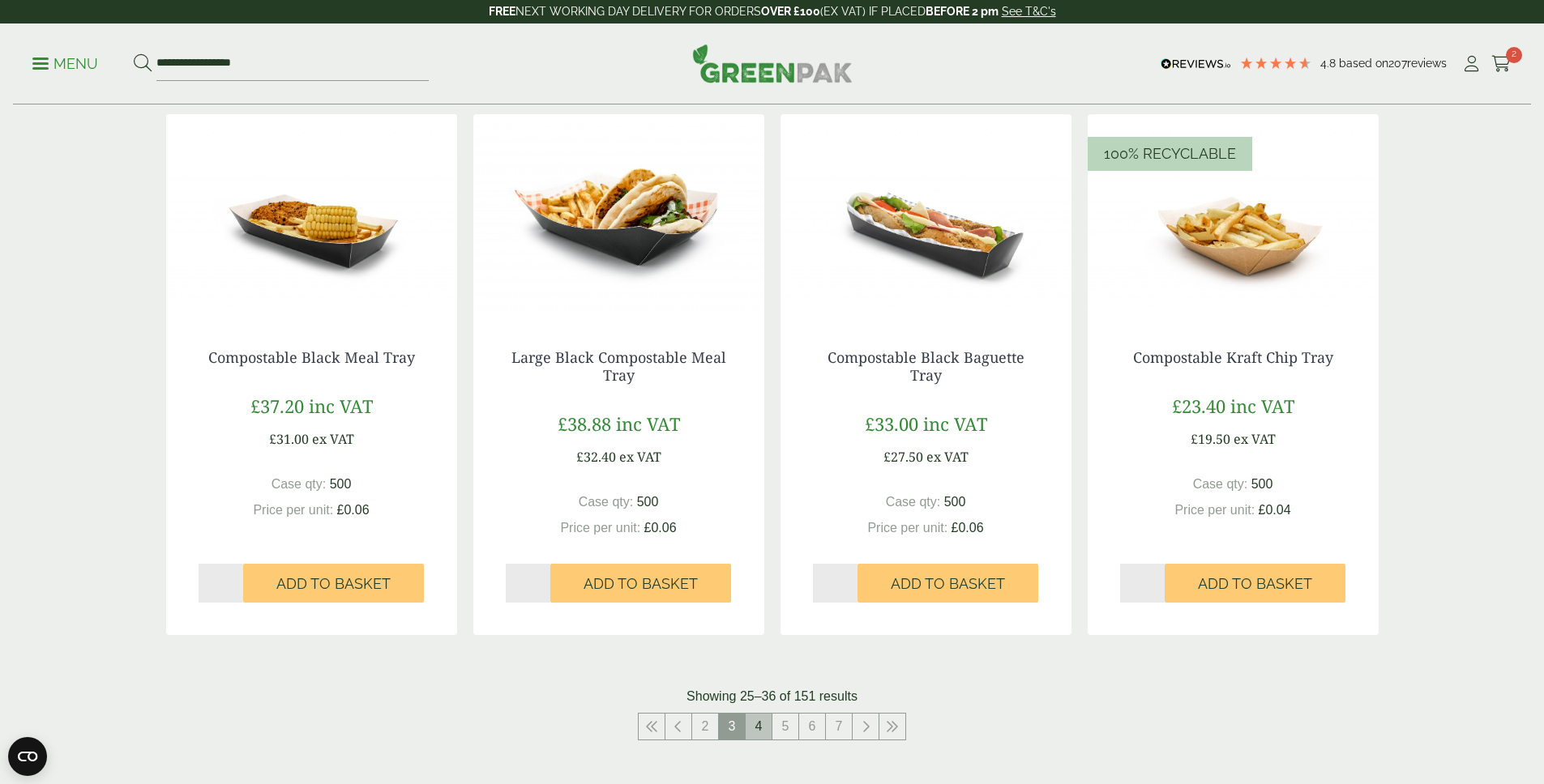
click at [758, 733] on link "4" at bounding box center [758, 726] width 26 height 26
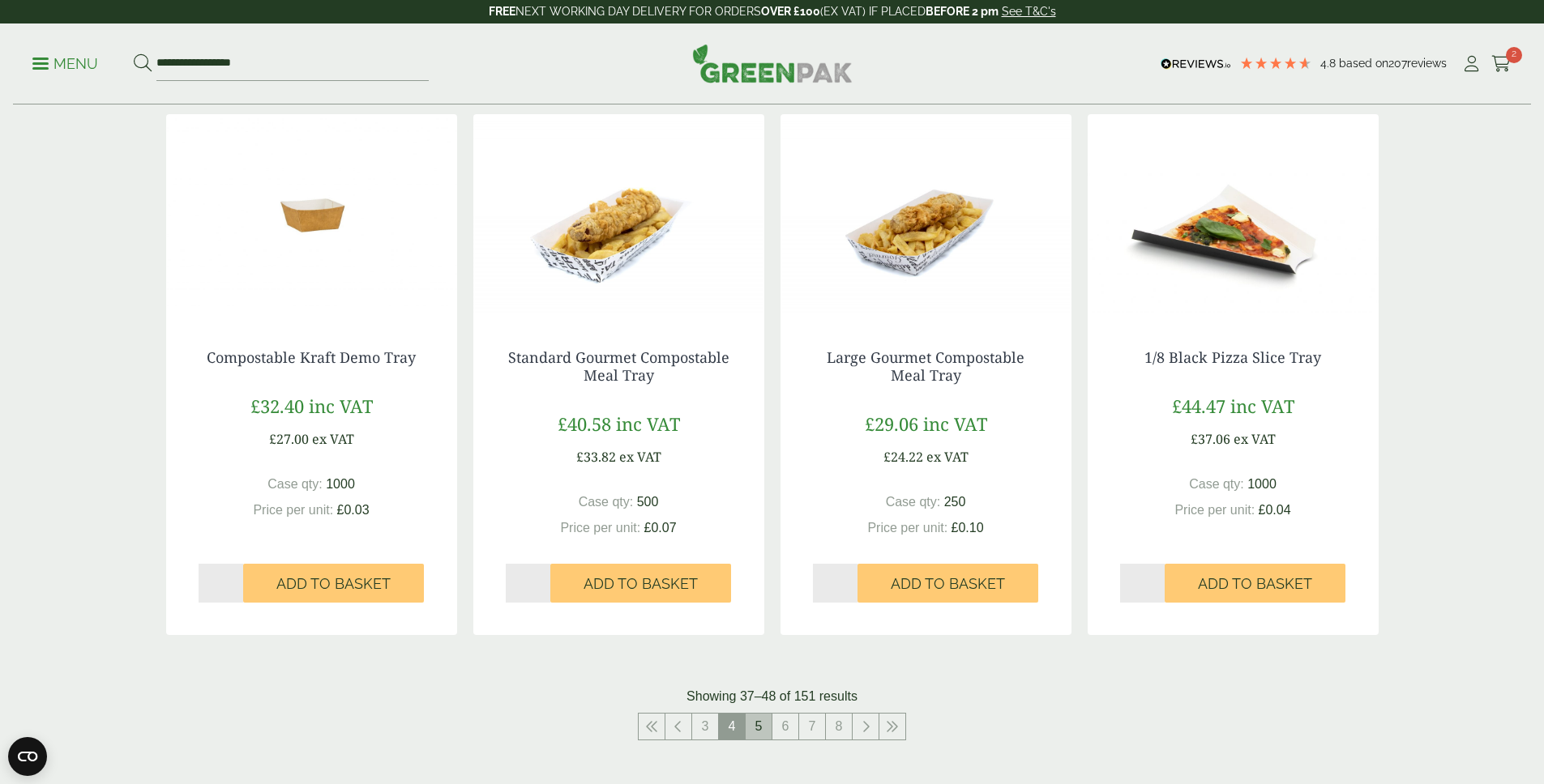
click at [764, 729] on link "5" at bounding box center [758, 726] width 26 height 26
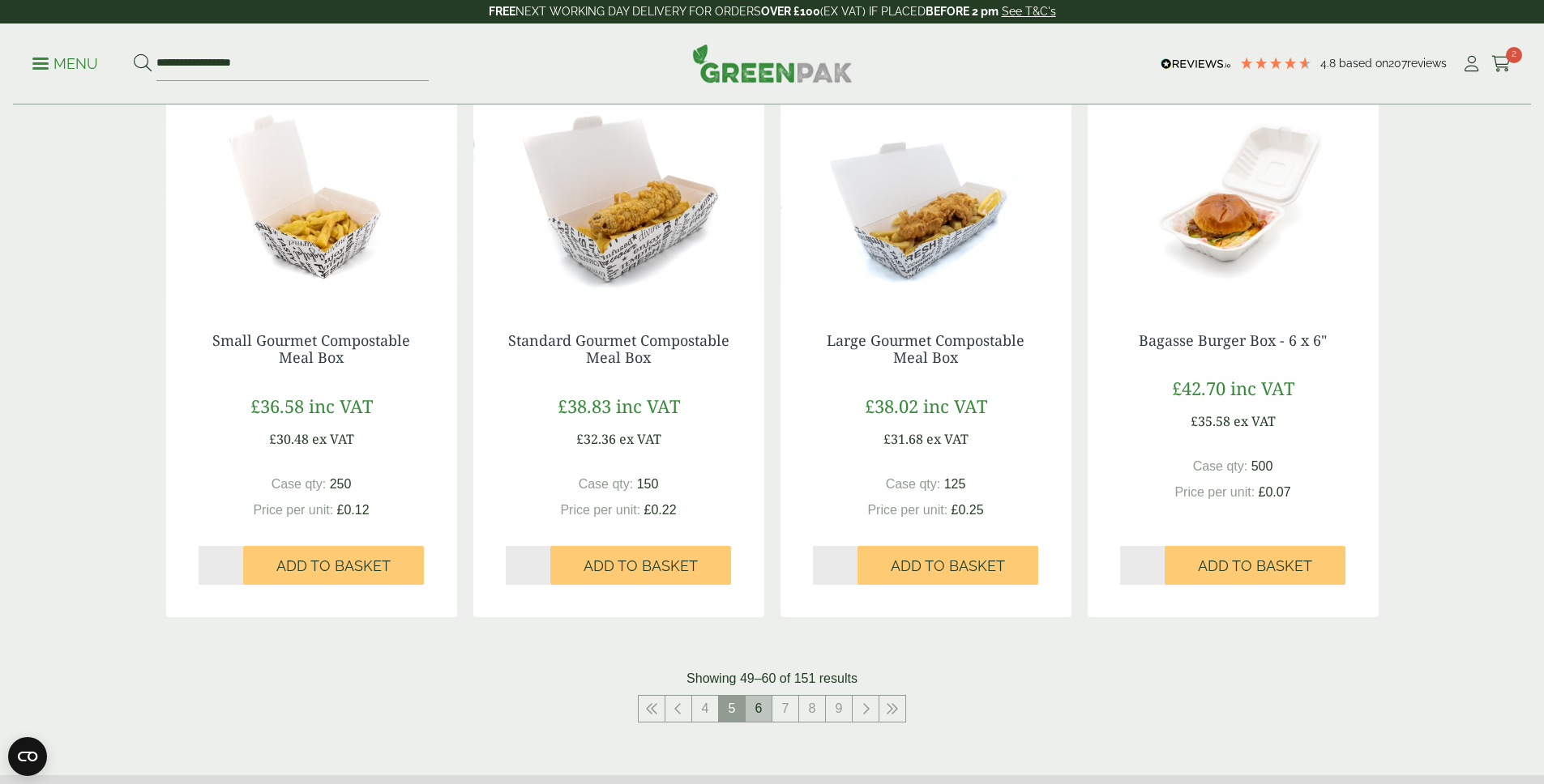
click at [767, 713] on link "6" at bounding box center [758, 708] width 26 height 26
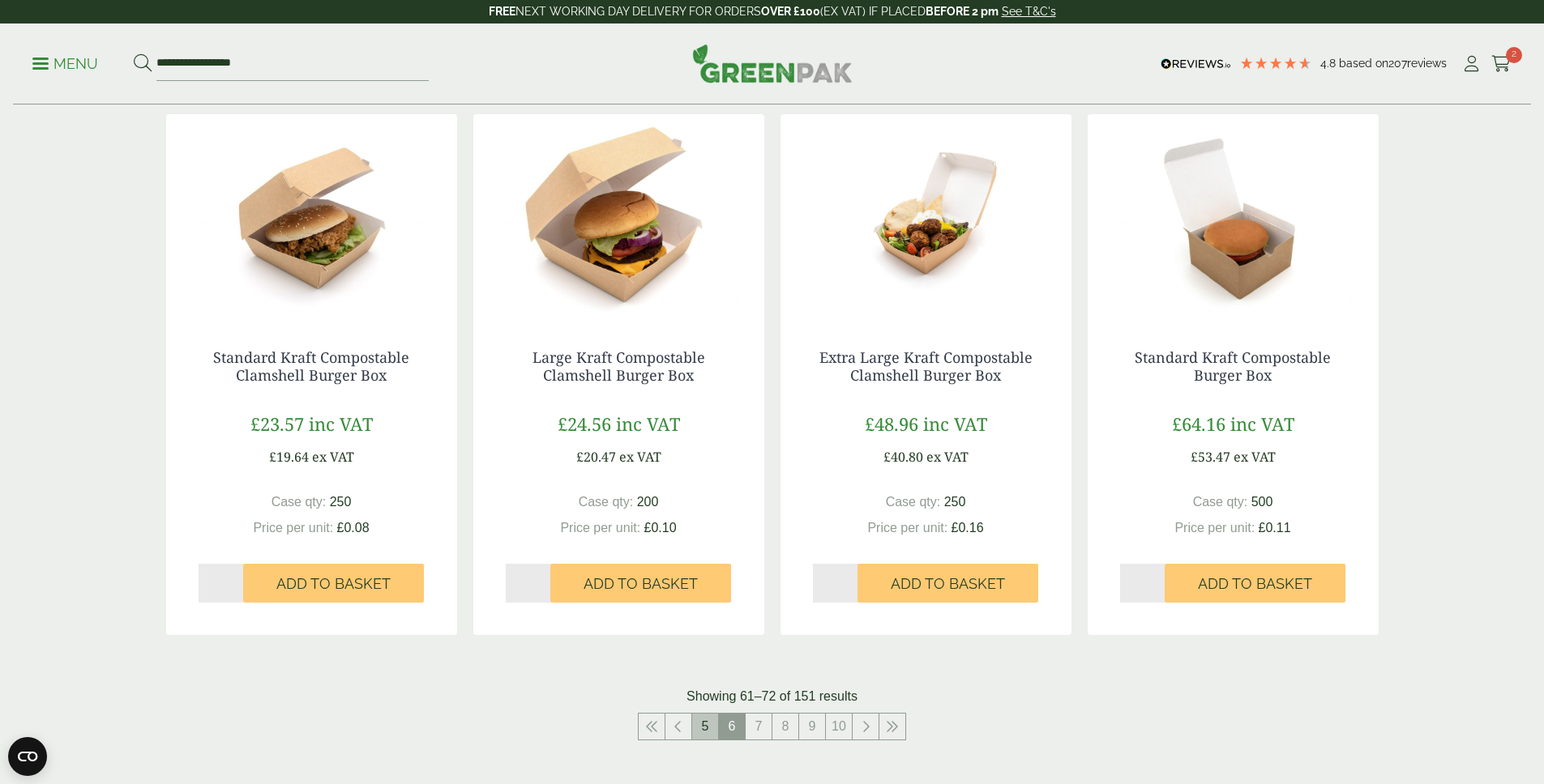
click at [717, 727] on link "5" at bounding box center [704, 726] width 26 height 26
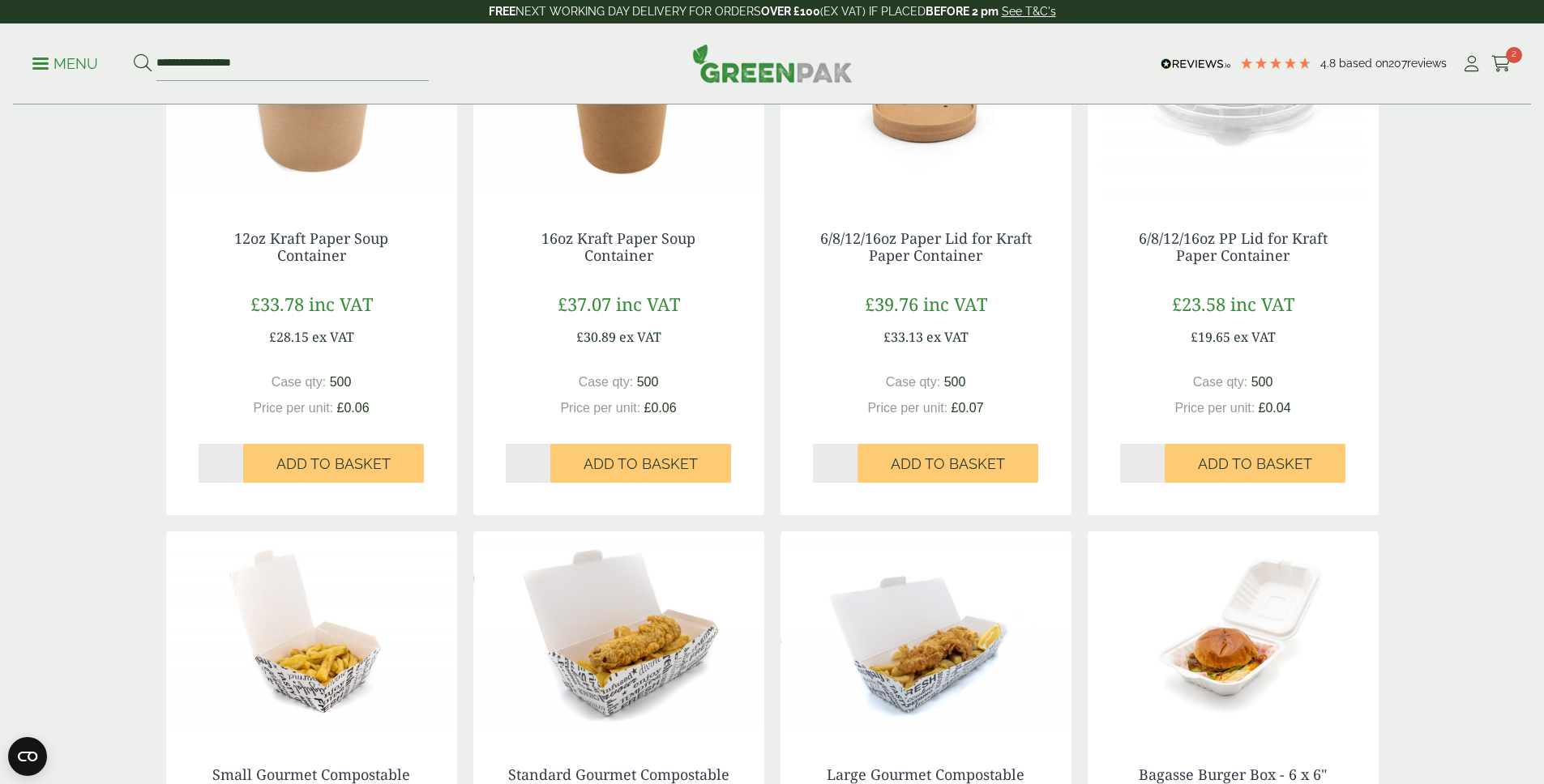
scroll to position [785, 0]
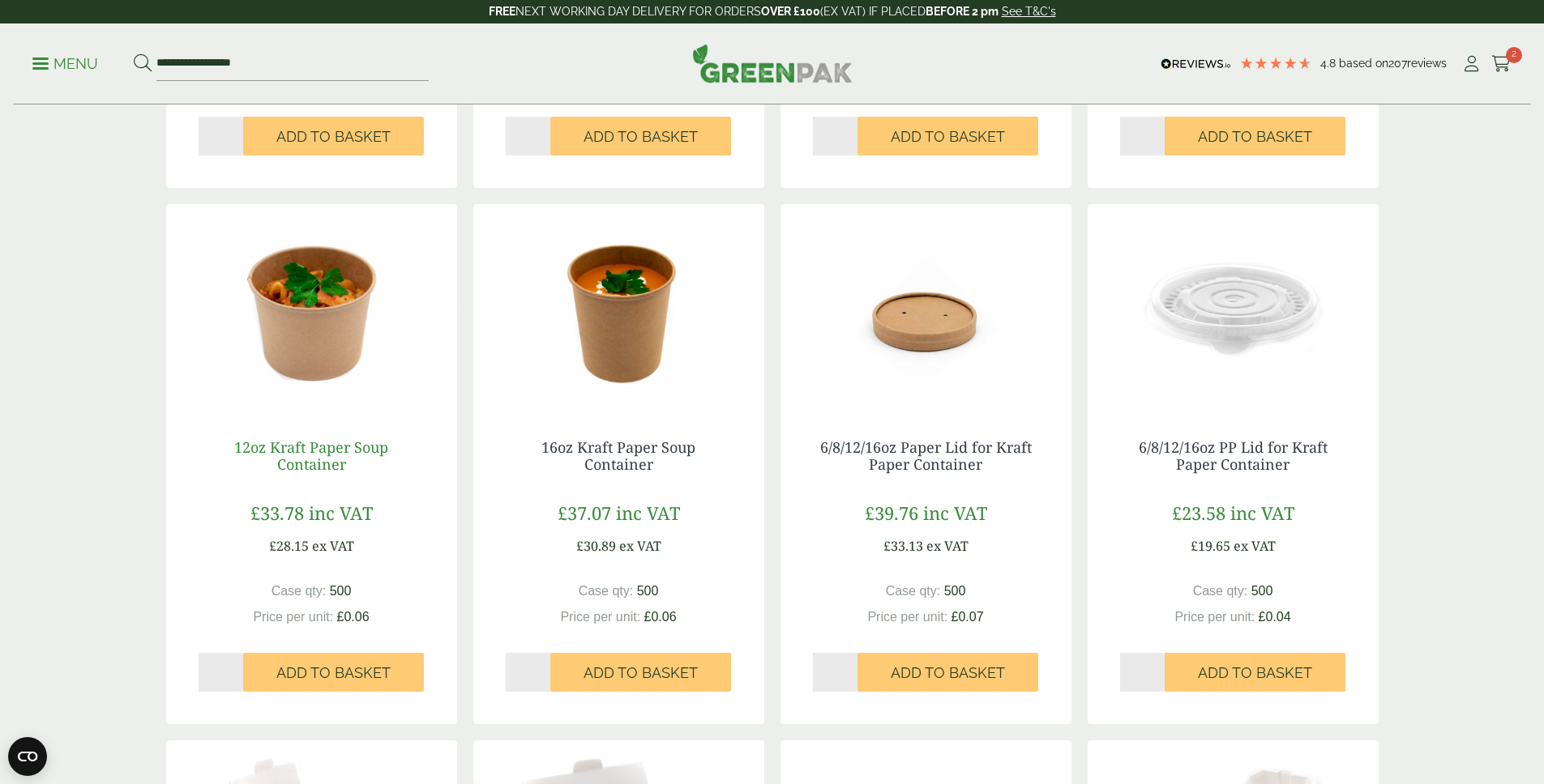
click at [316, 451] on link "12oz Kraft Paper Soup Container" at bounding box center [311, 456] width 154 height 37
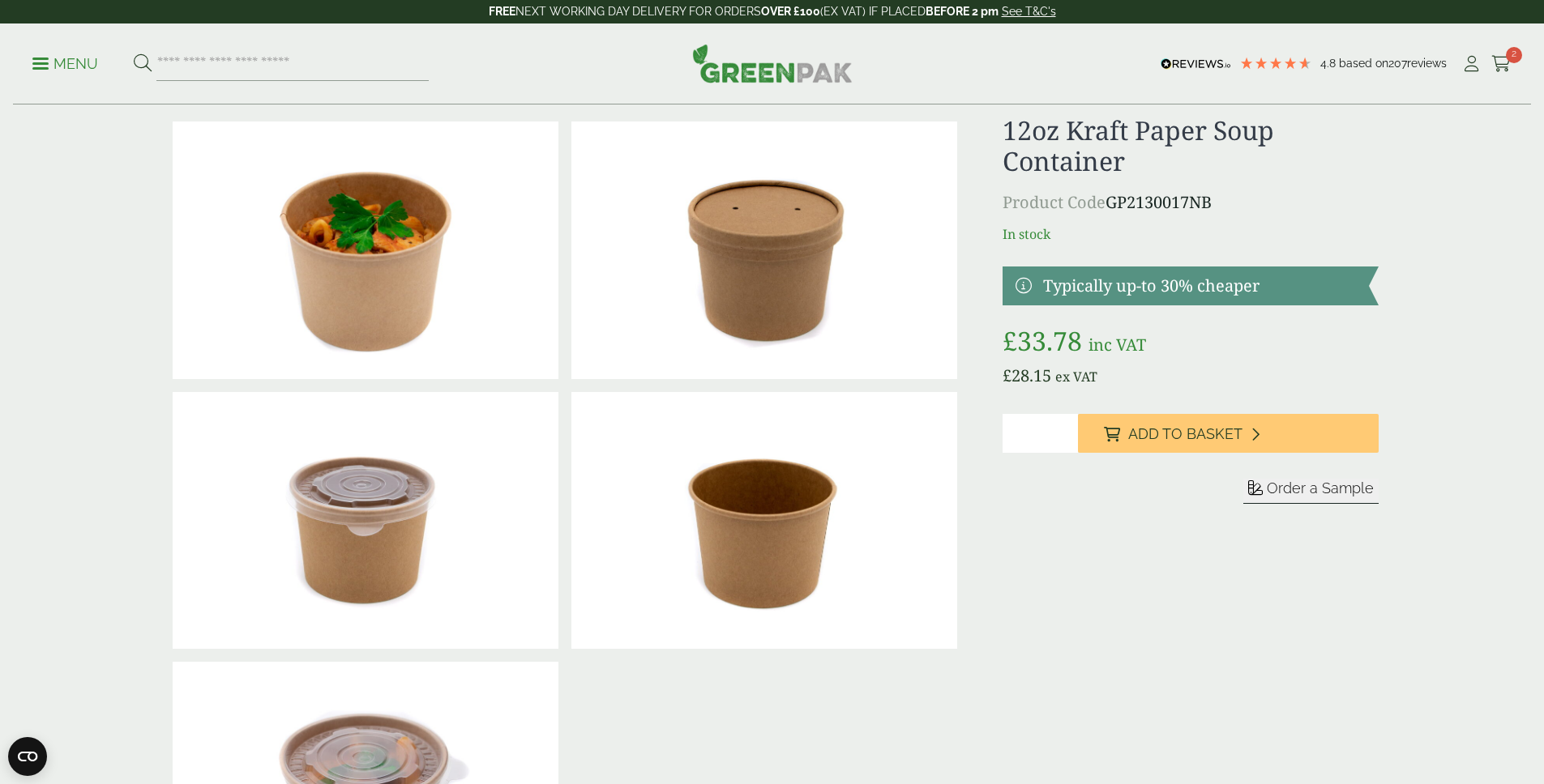
scroll to position [51, 0]
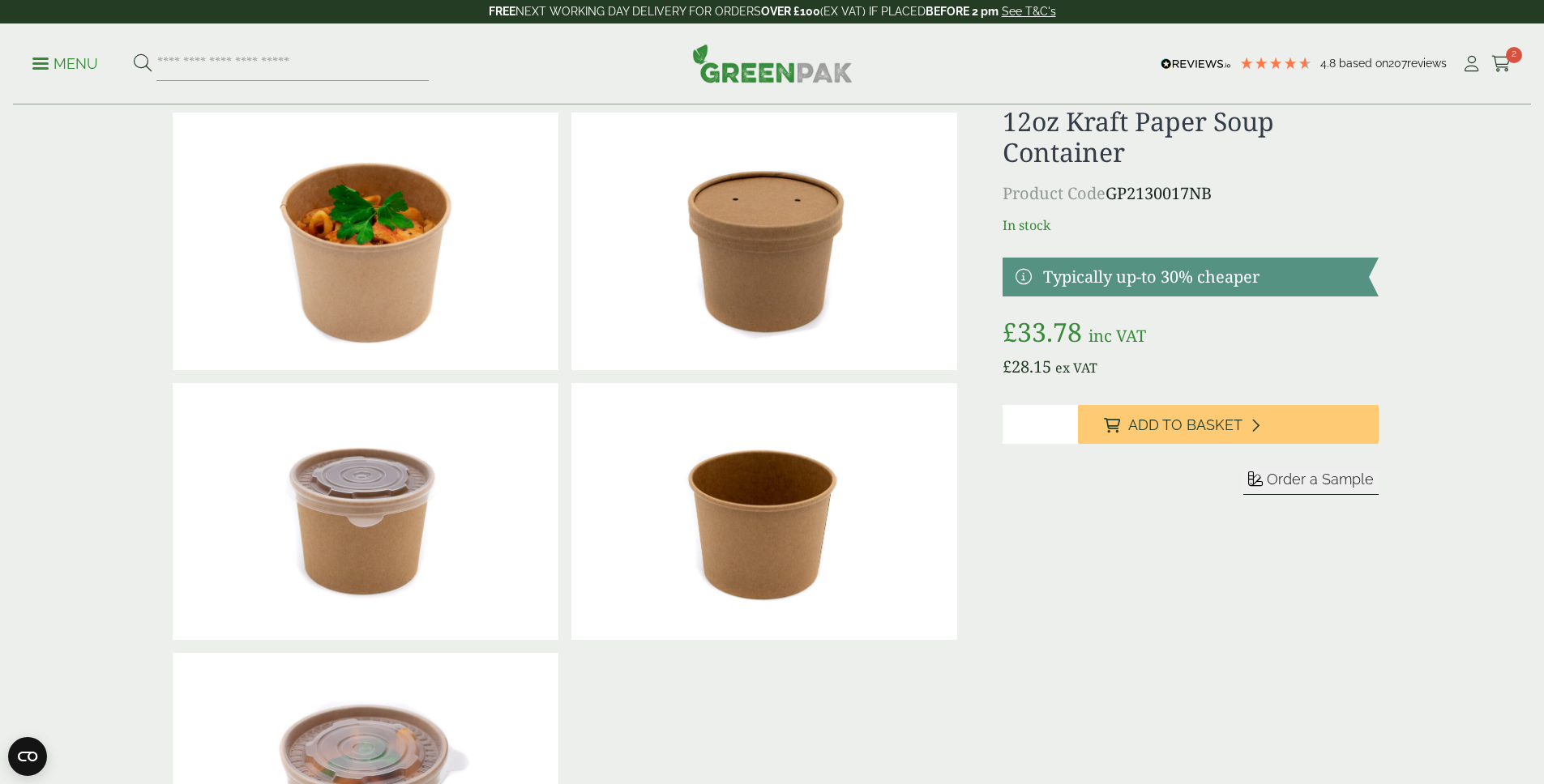
click at [1293, 489] on button "Order a Sample" at bounding box center [1310, 482] width 135 height 25
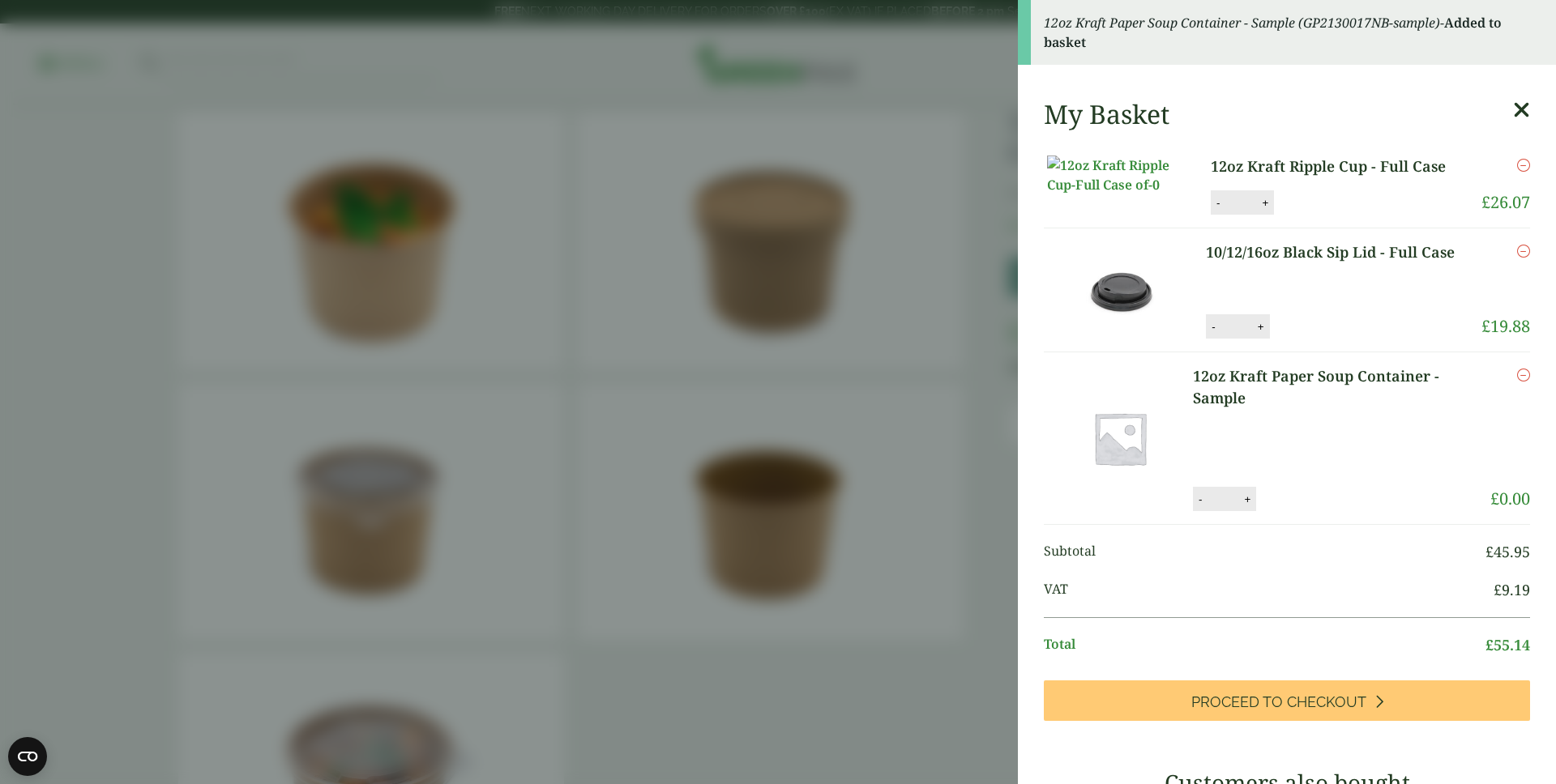
click at [953, 224] on aside "12oz Kraft Paper Soup Container - Sample (GP2130017NB-sample) - Added to basket…" at bounding box center [778, 392] width 1556 height 784
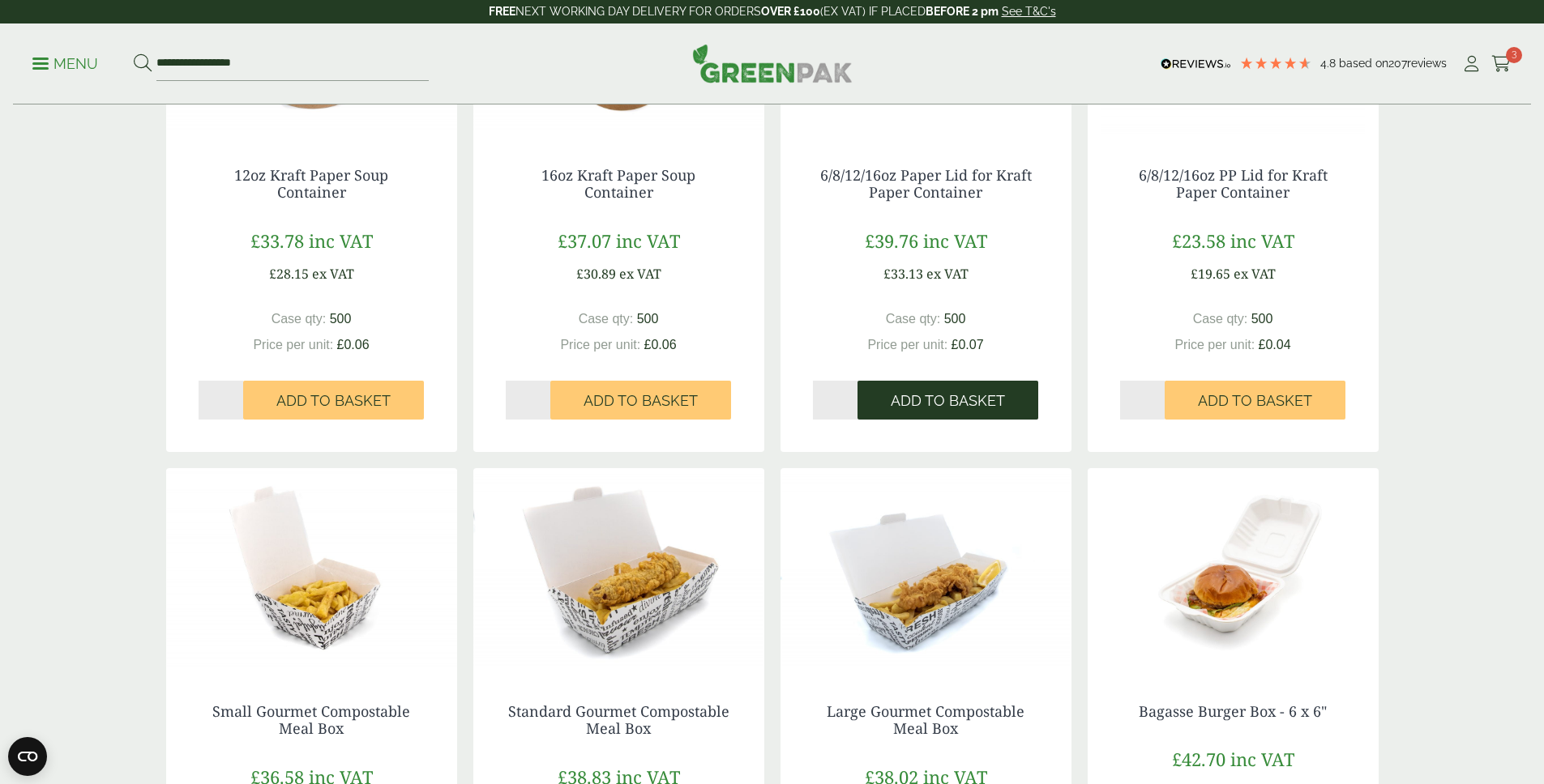
scroll to position [860, 0]
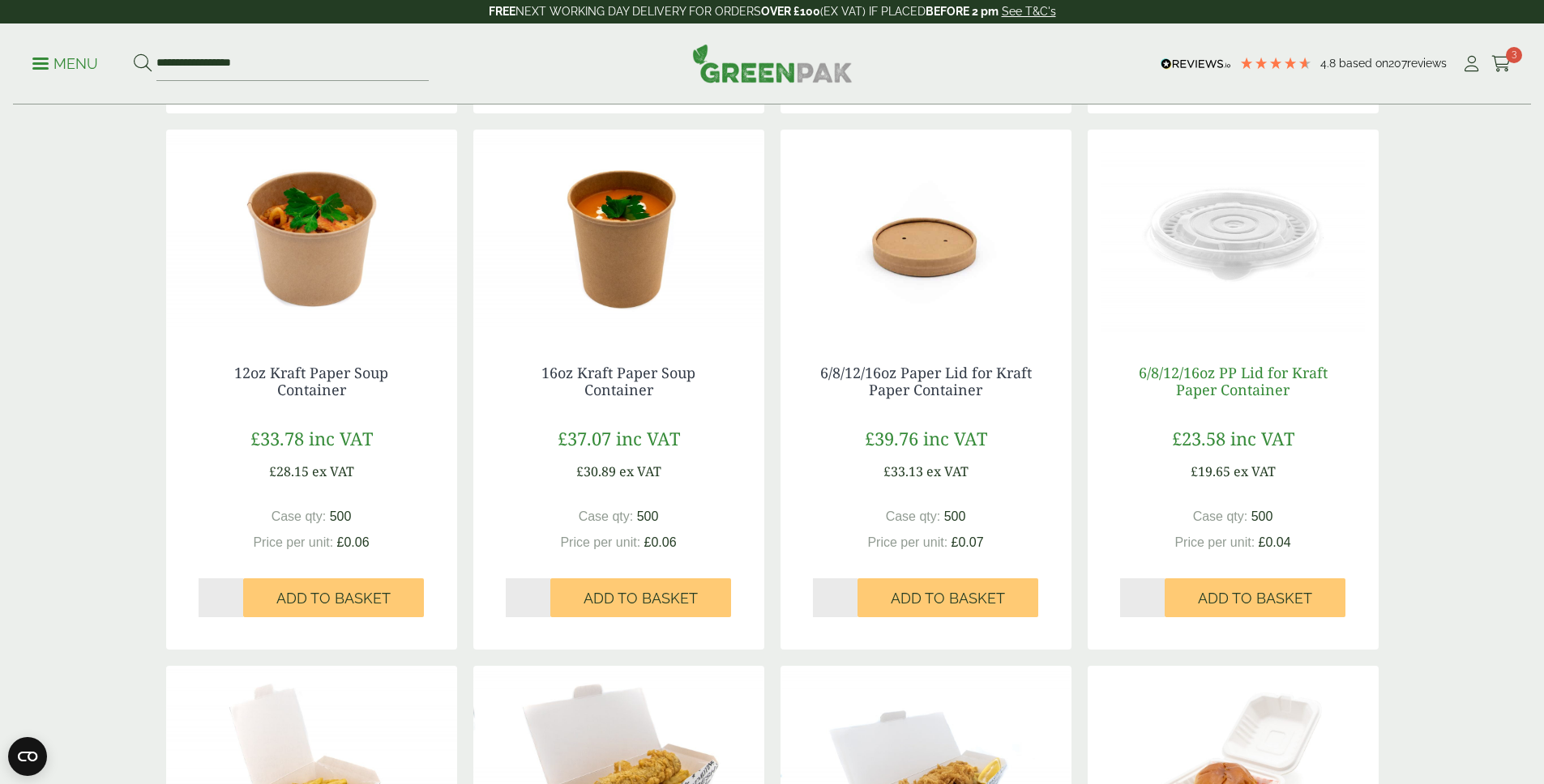
click at [1245, 380] on link "6/8/12/16oz PP Lid for Kraft Paper Container" at bounding box center [1233, 382] width 189 height 37
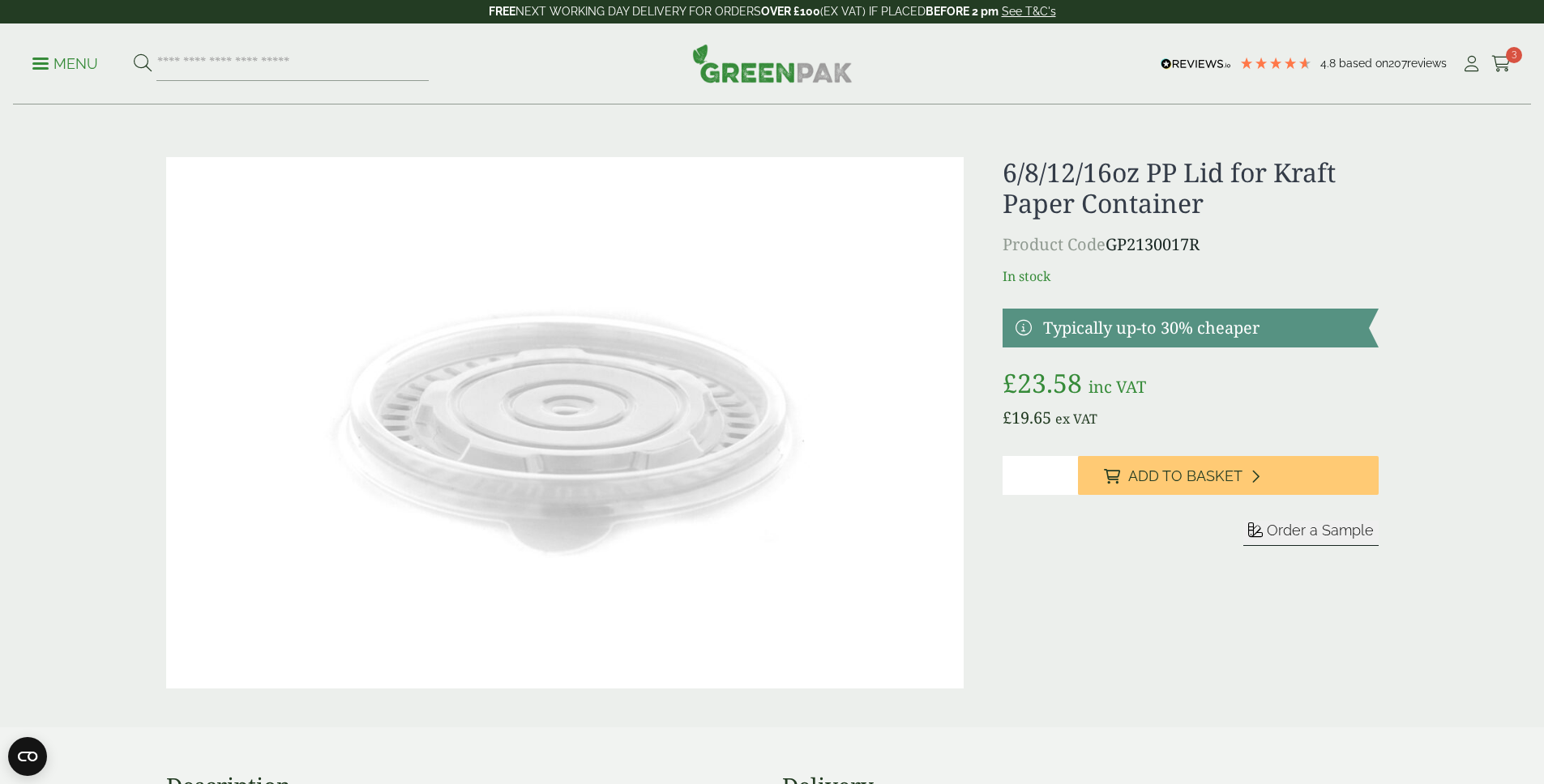
click at [1308, 540] on button "Order a Sample" at bounding box center [1310, 534] width 135 height 25
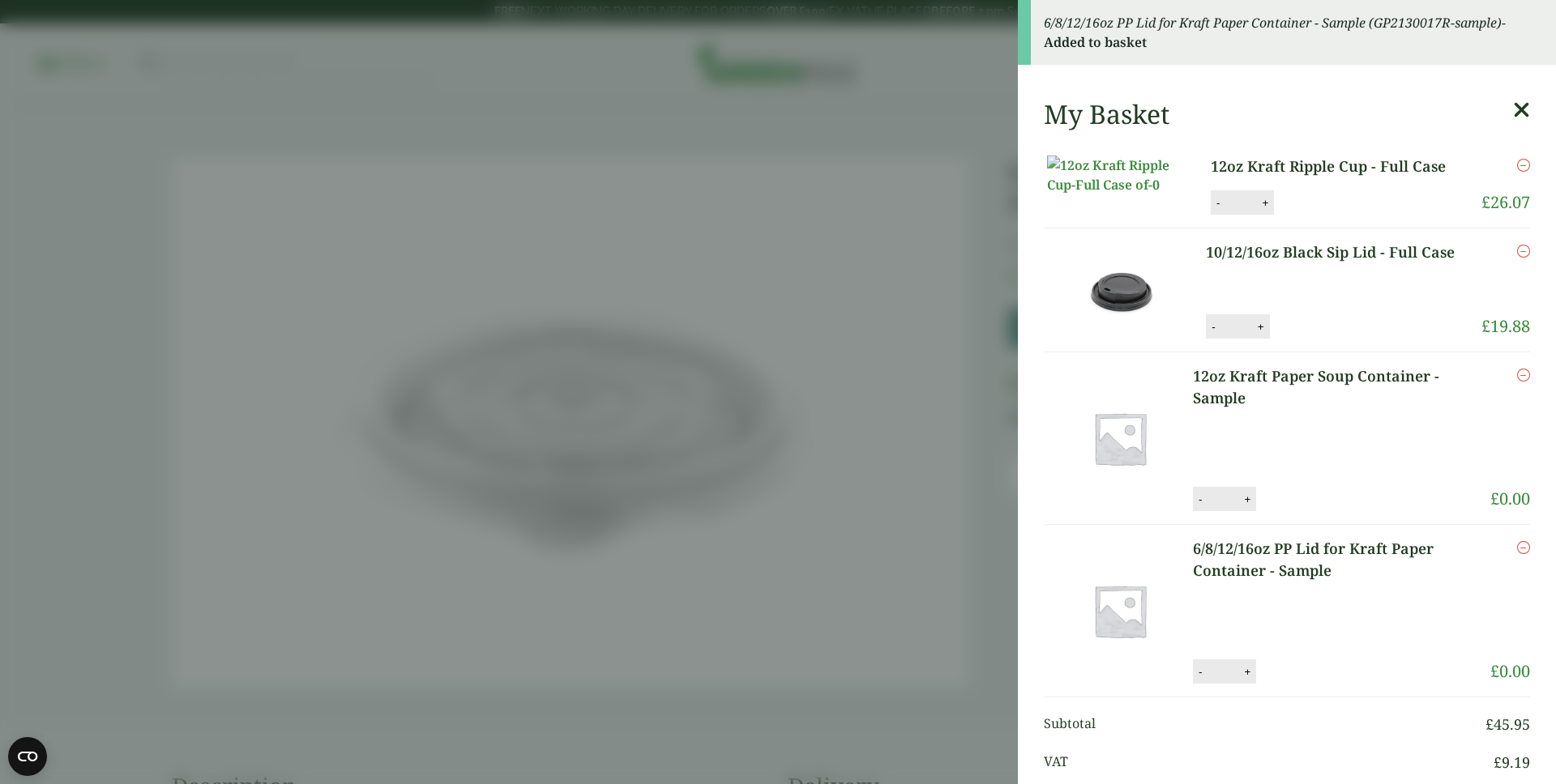
click at [901, 173] on aside "6/8/12/16oz PP Lid for Kraft Paper Container - Sample (GP2130017R-sample) - Add…" at bounding box center [778, 392] width 1556 height 784
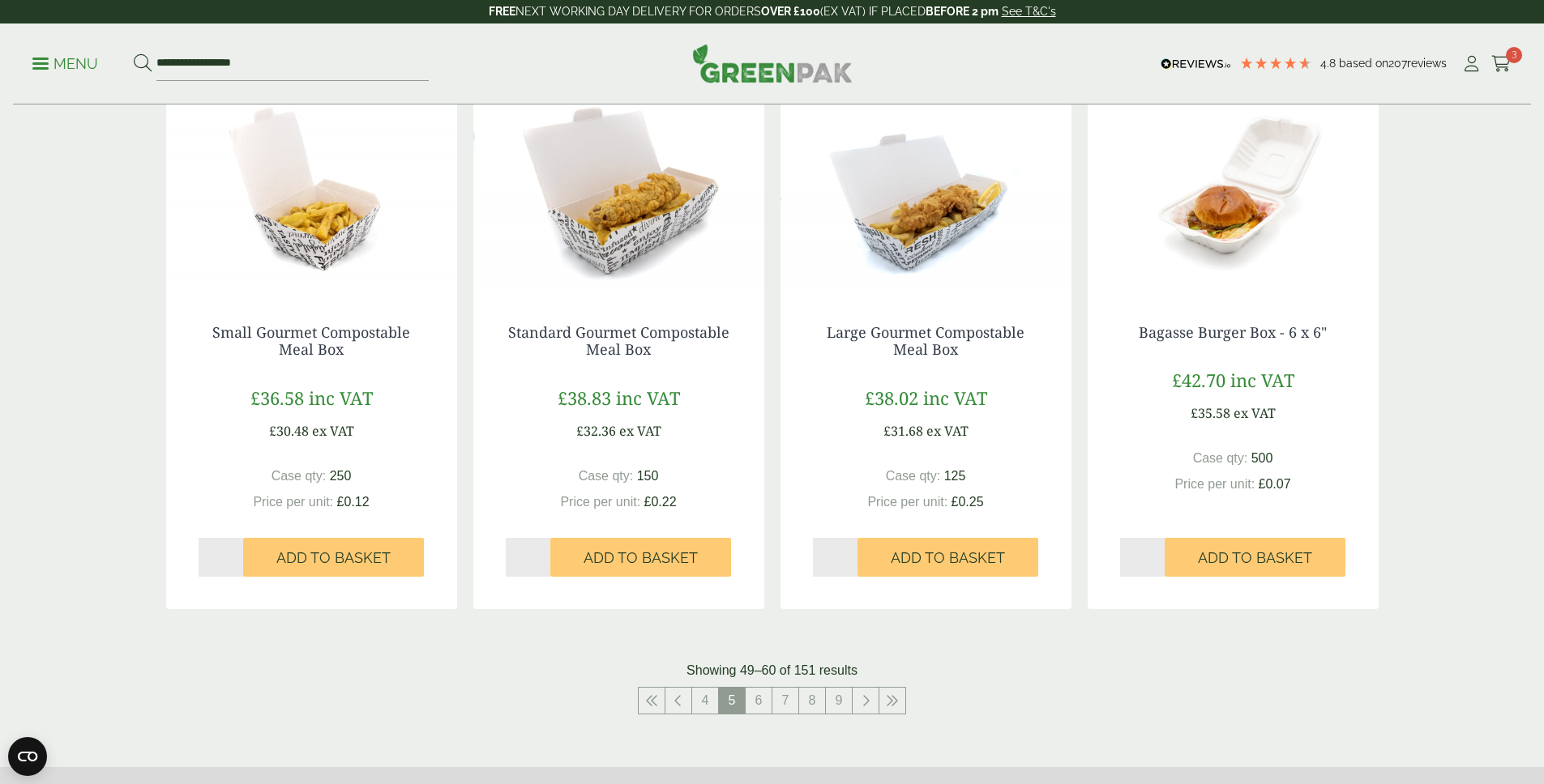
scroll to position [1568, 0]
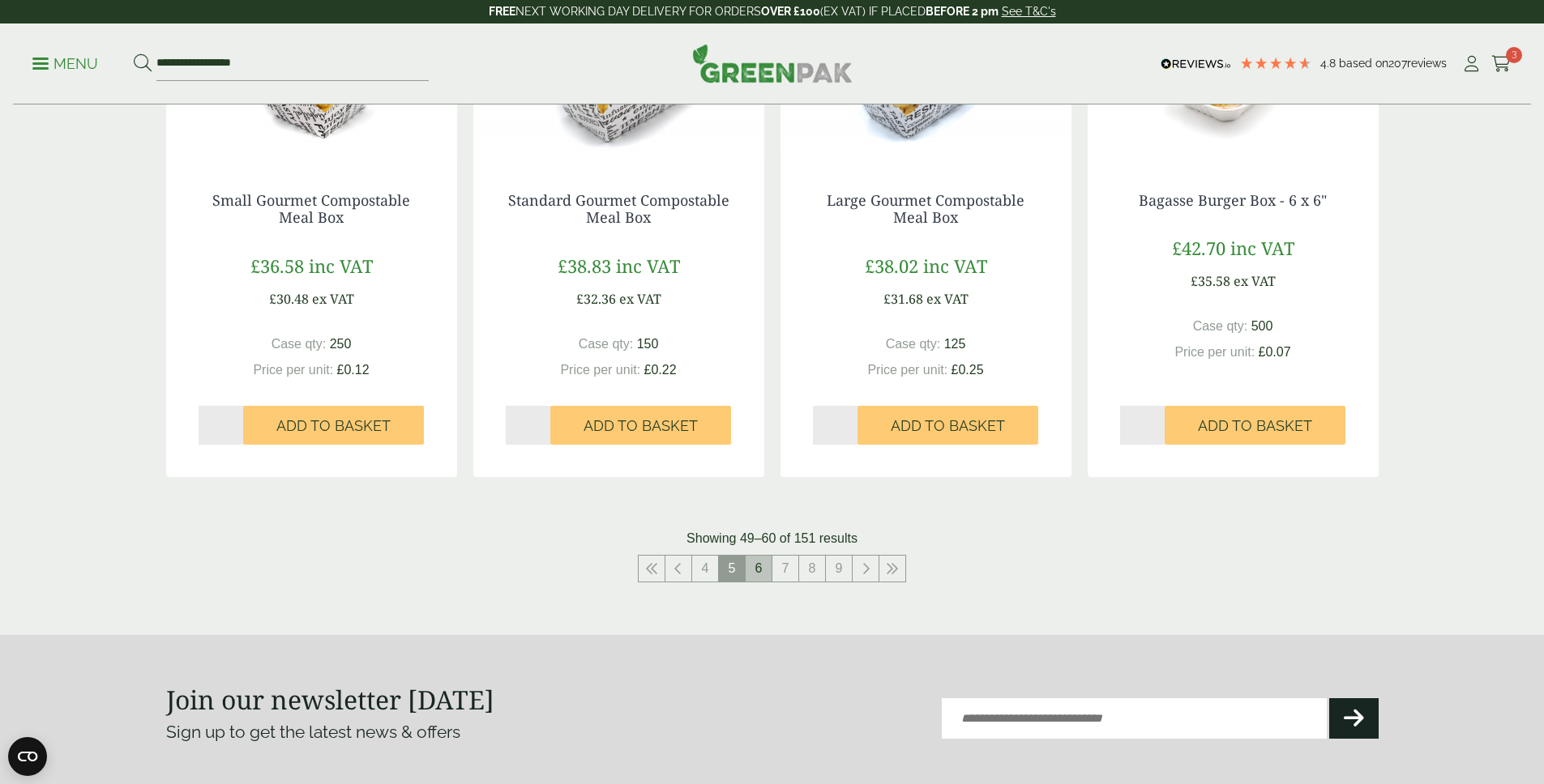
click at [752, 568] on link "6" at bounding box center [758, 568] width 26 height 26
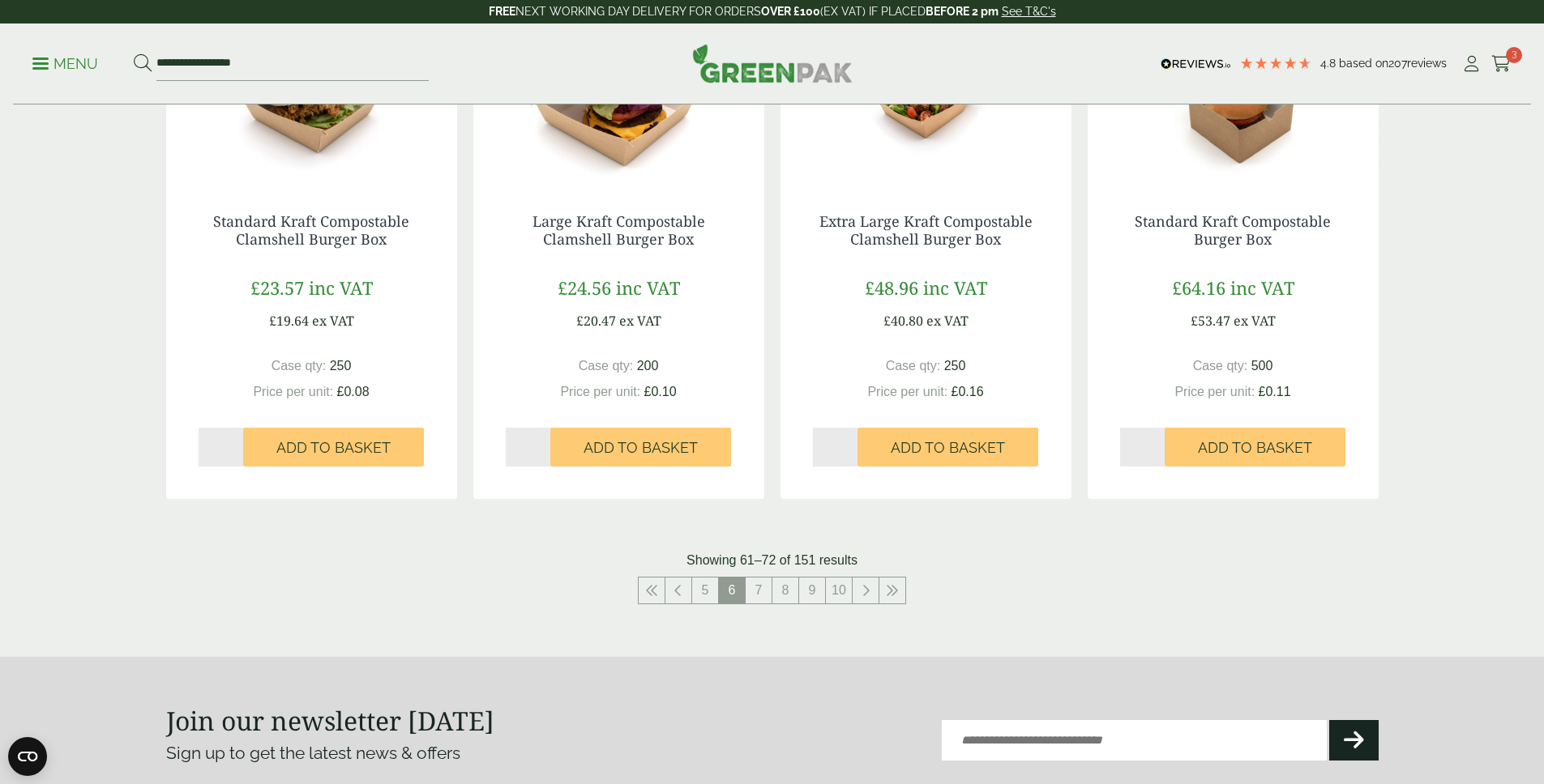
scroll to position [1766, 0]
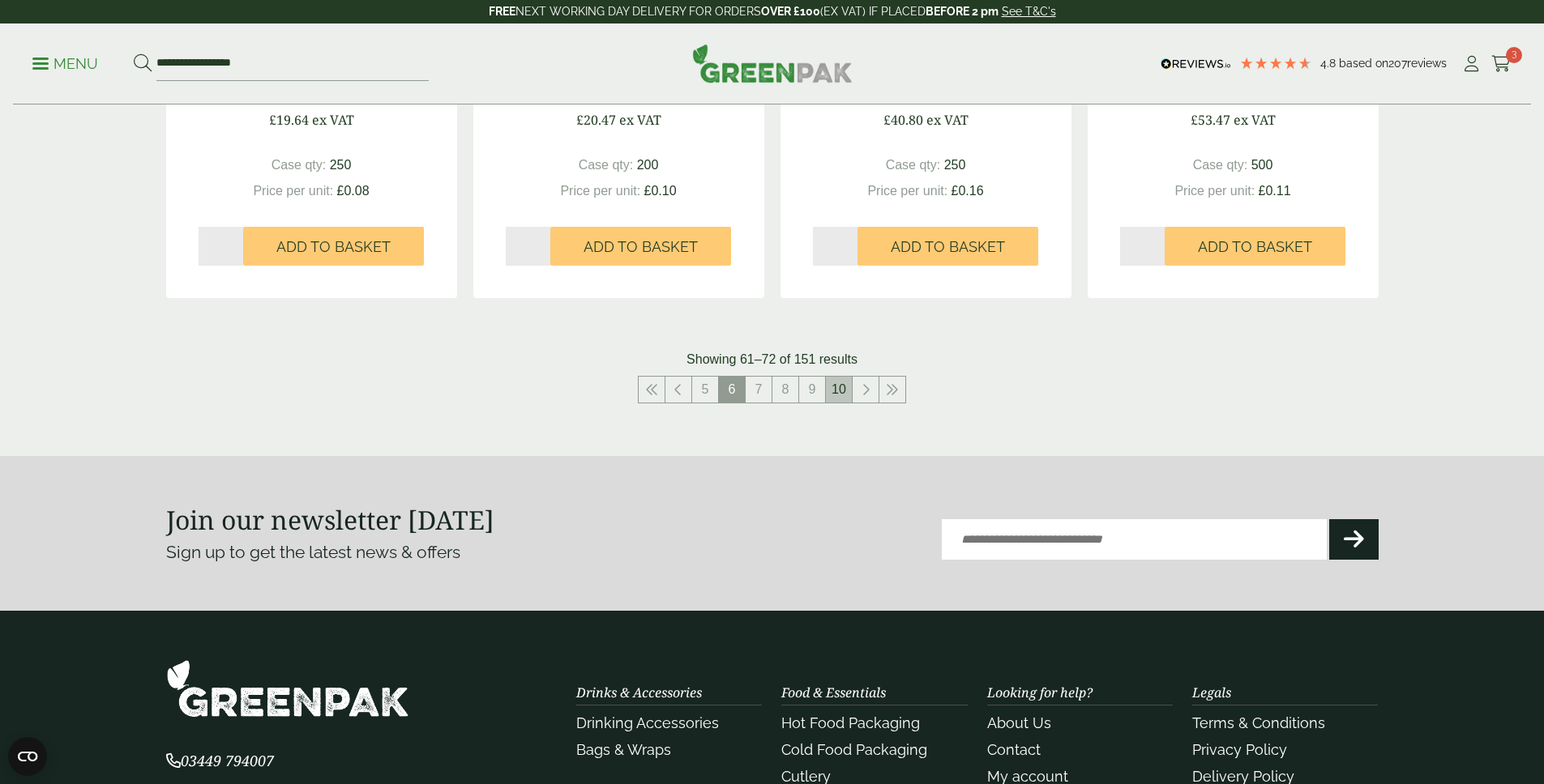
click at [836, 399] on link "10" at bounding box center [838, 389] width 26 height 26
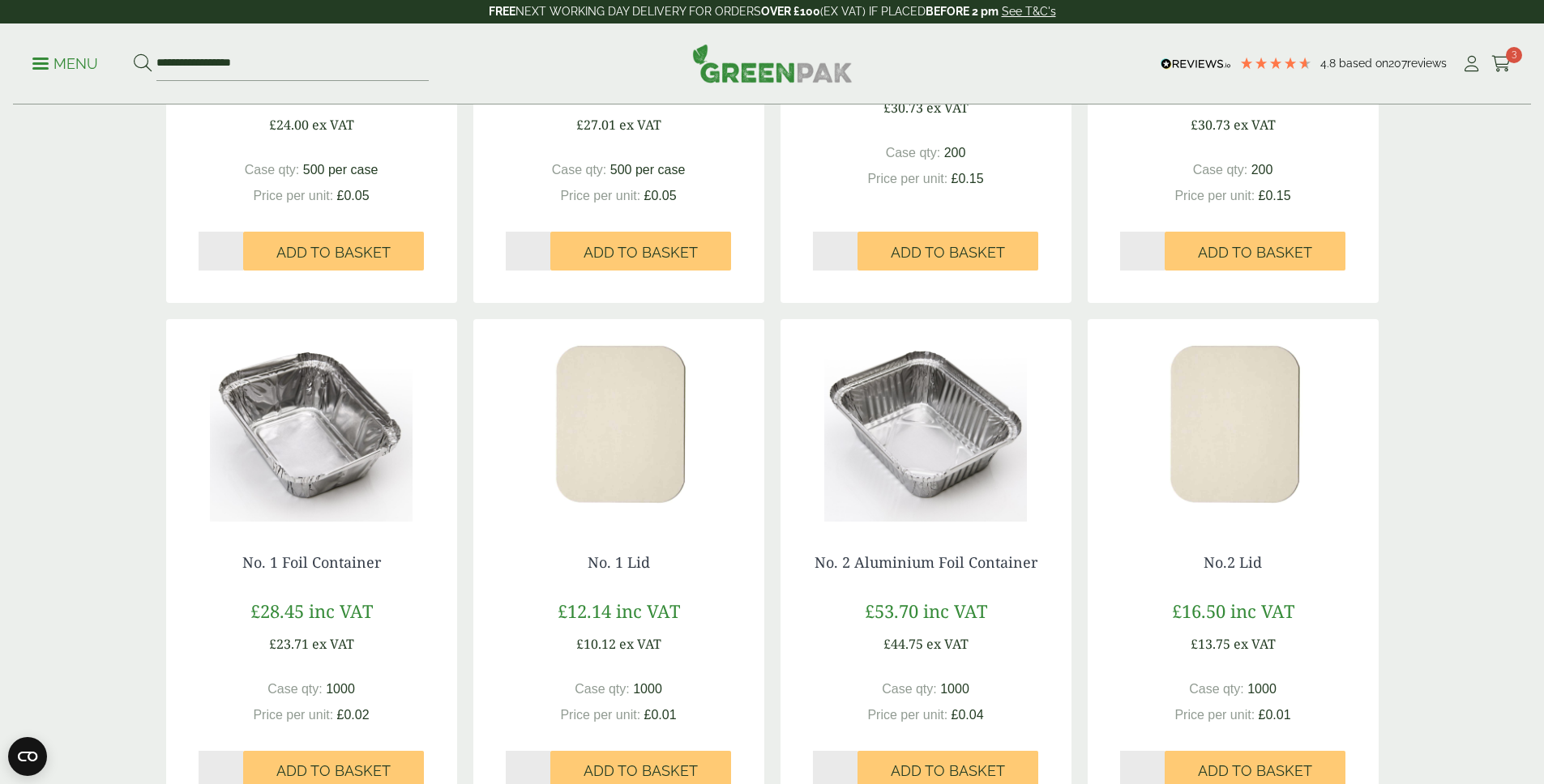
scroll to position [1393, 0]
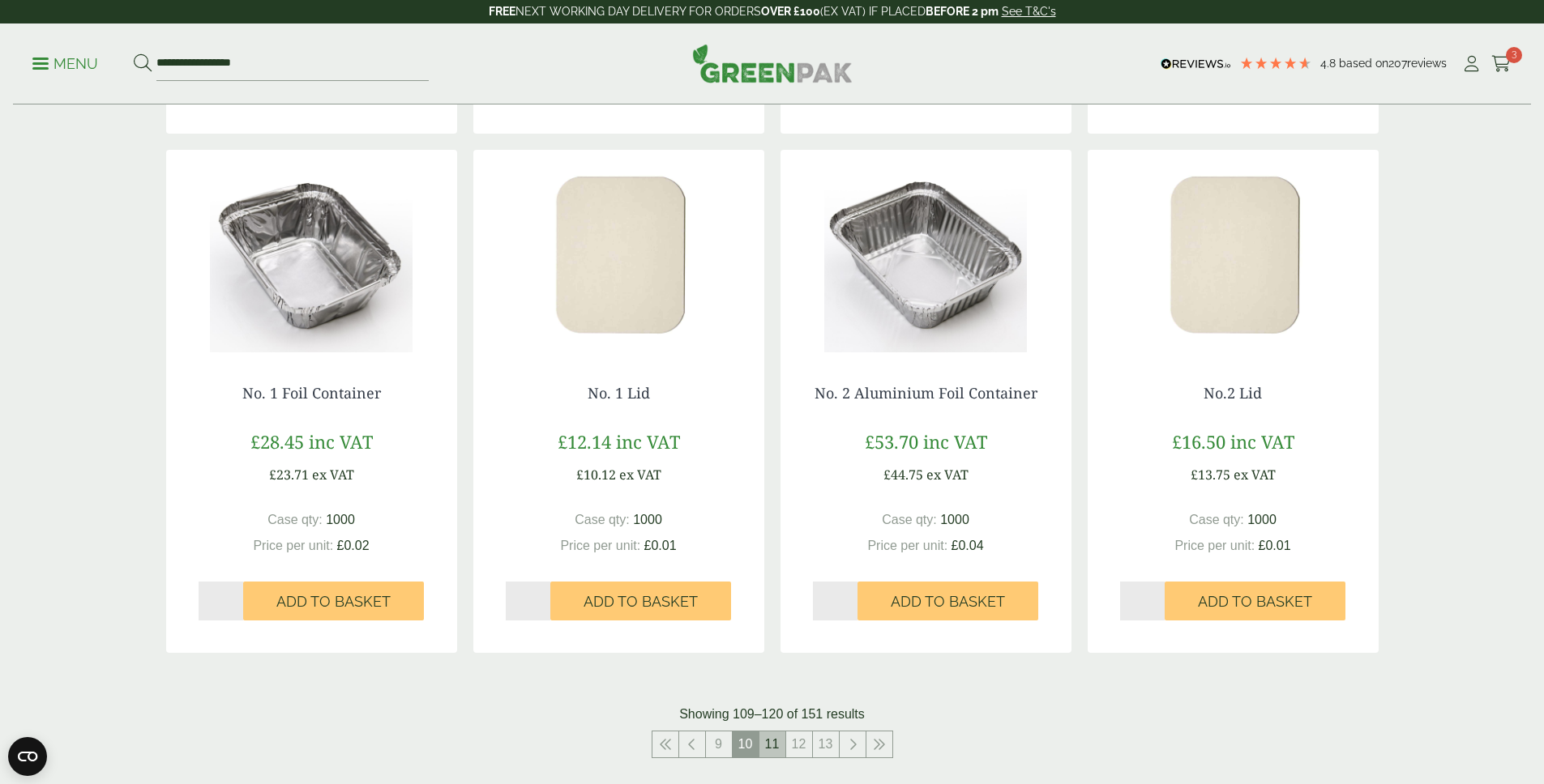
click at [774, 742] on link "11" at bounding box center [772, 743] width 26 height 26
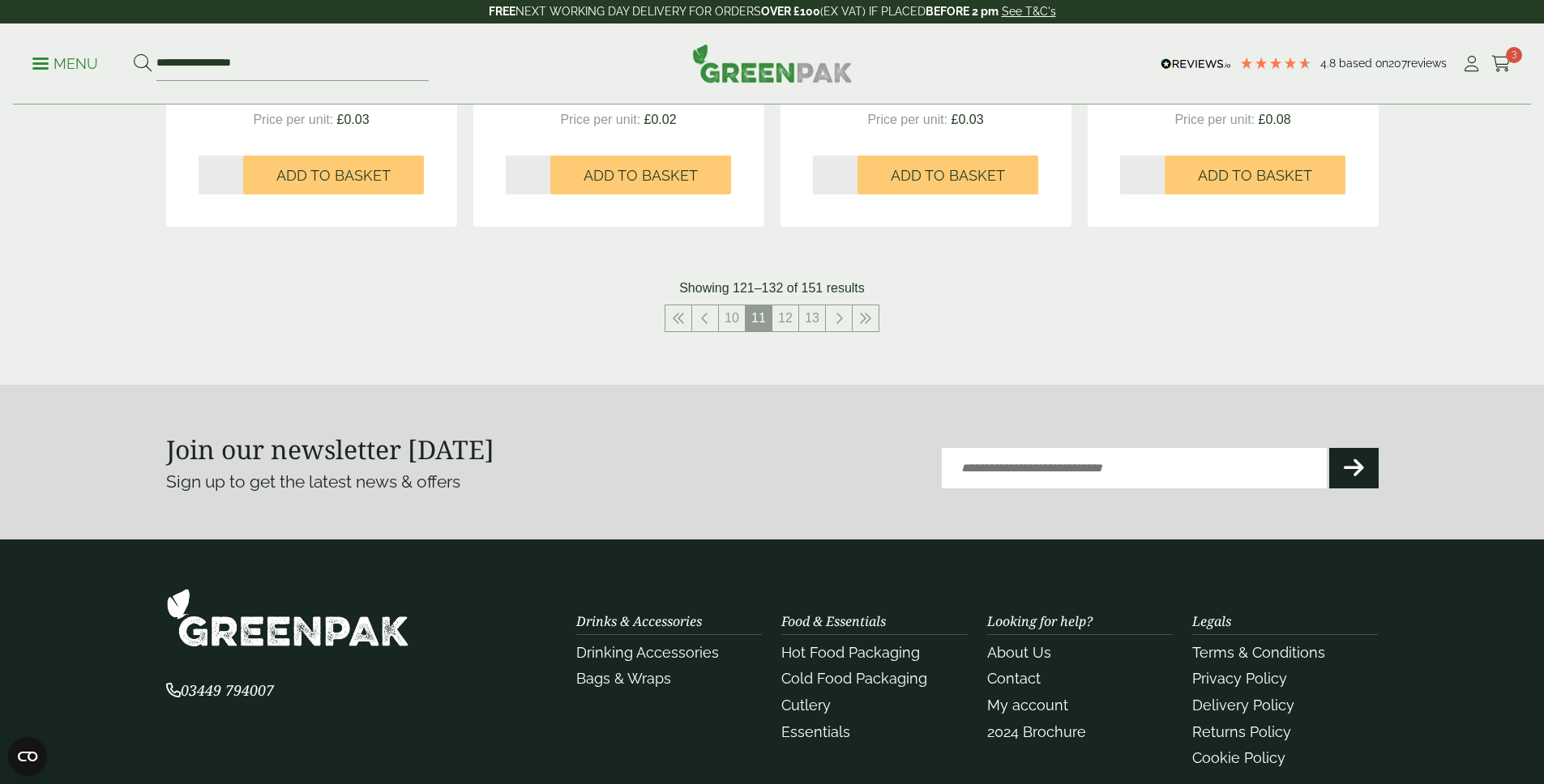
scroll to position [1935, 0]
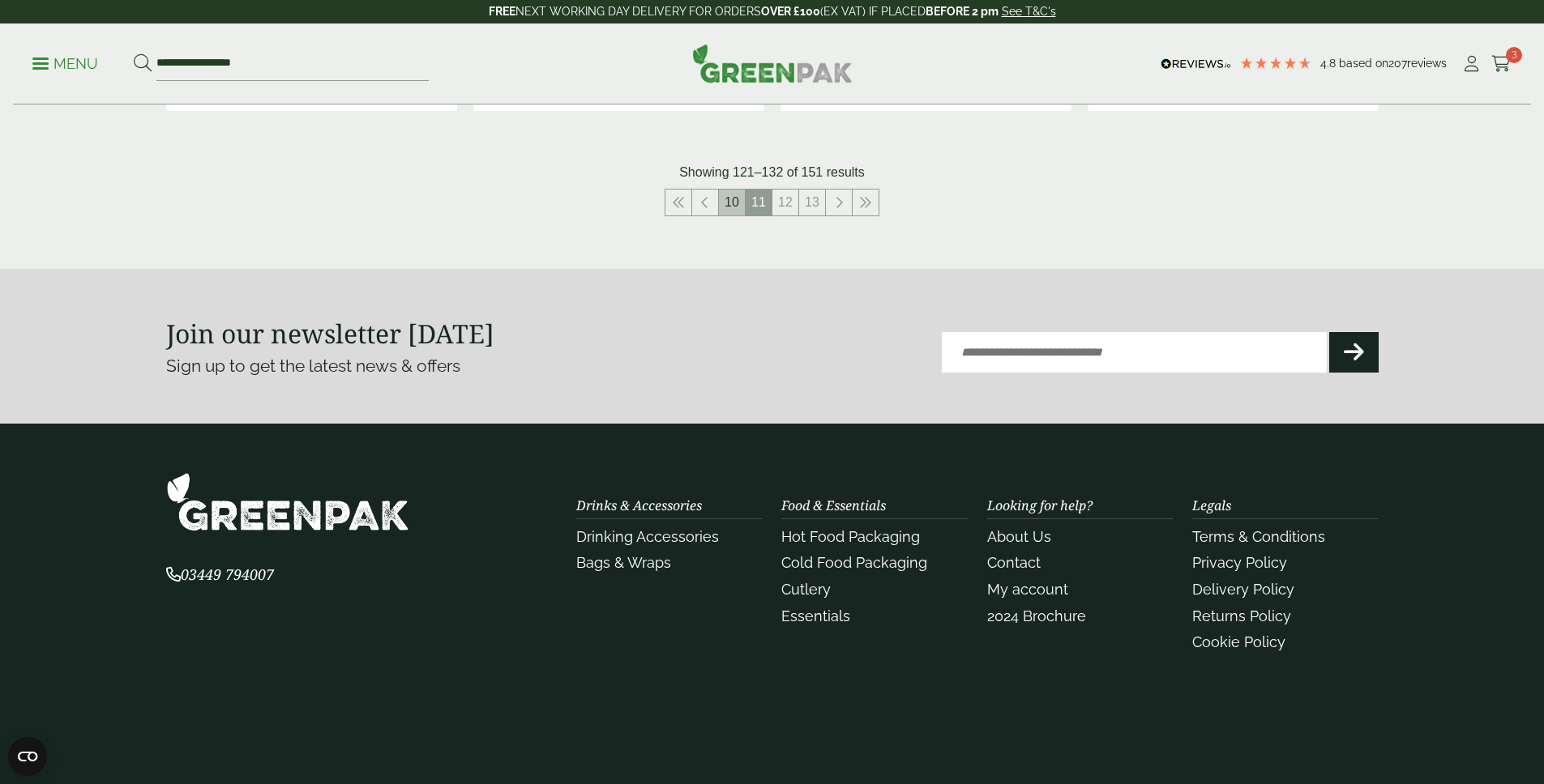
click at [730, 203] on link "10" at bounding box center [731, 202] width 26 height 26
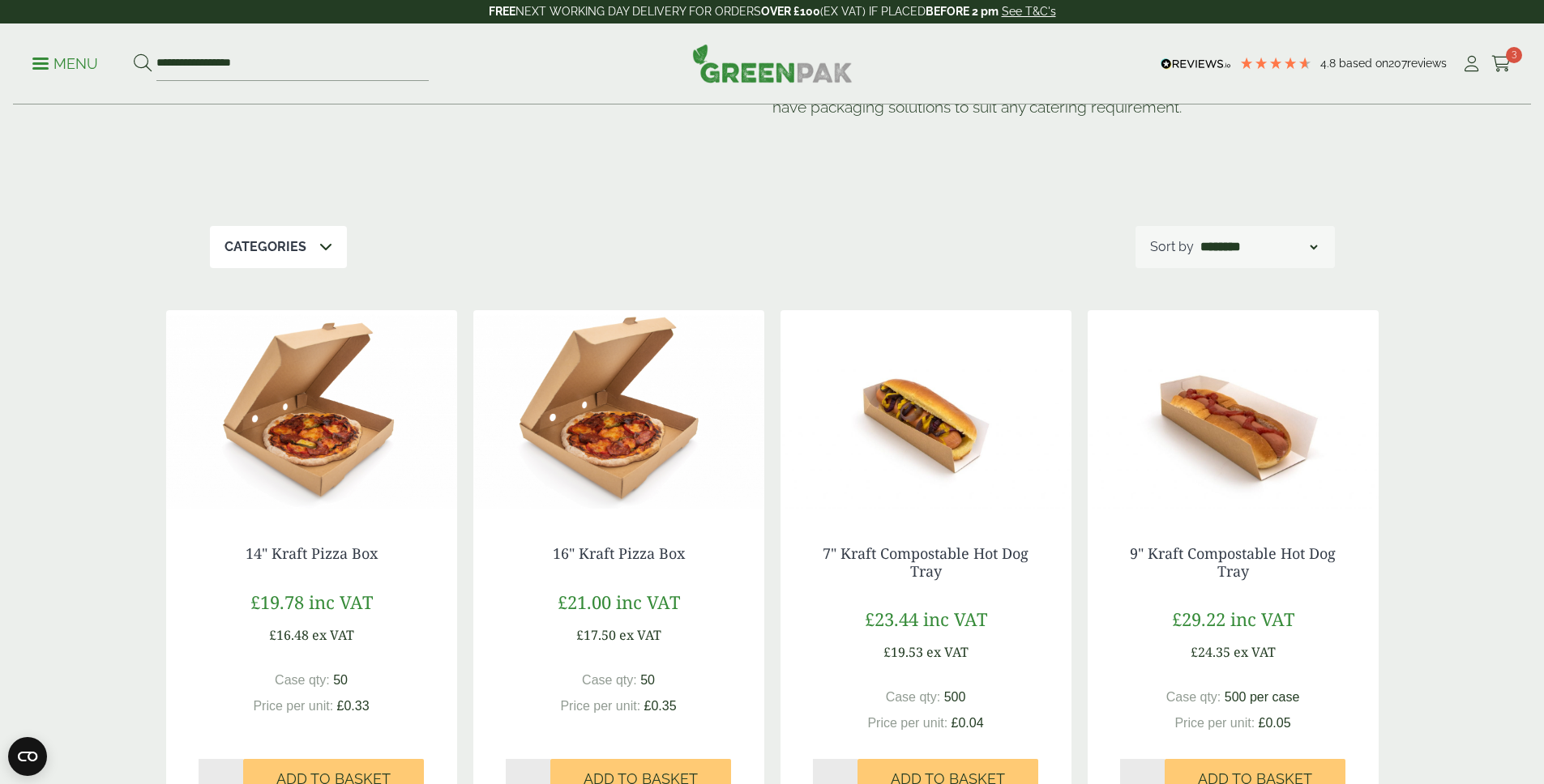
scroll to position [173, 0]
